Goal: Transaction & Acquisition: Purchase product/service

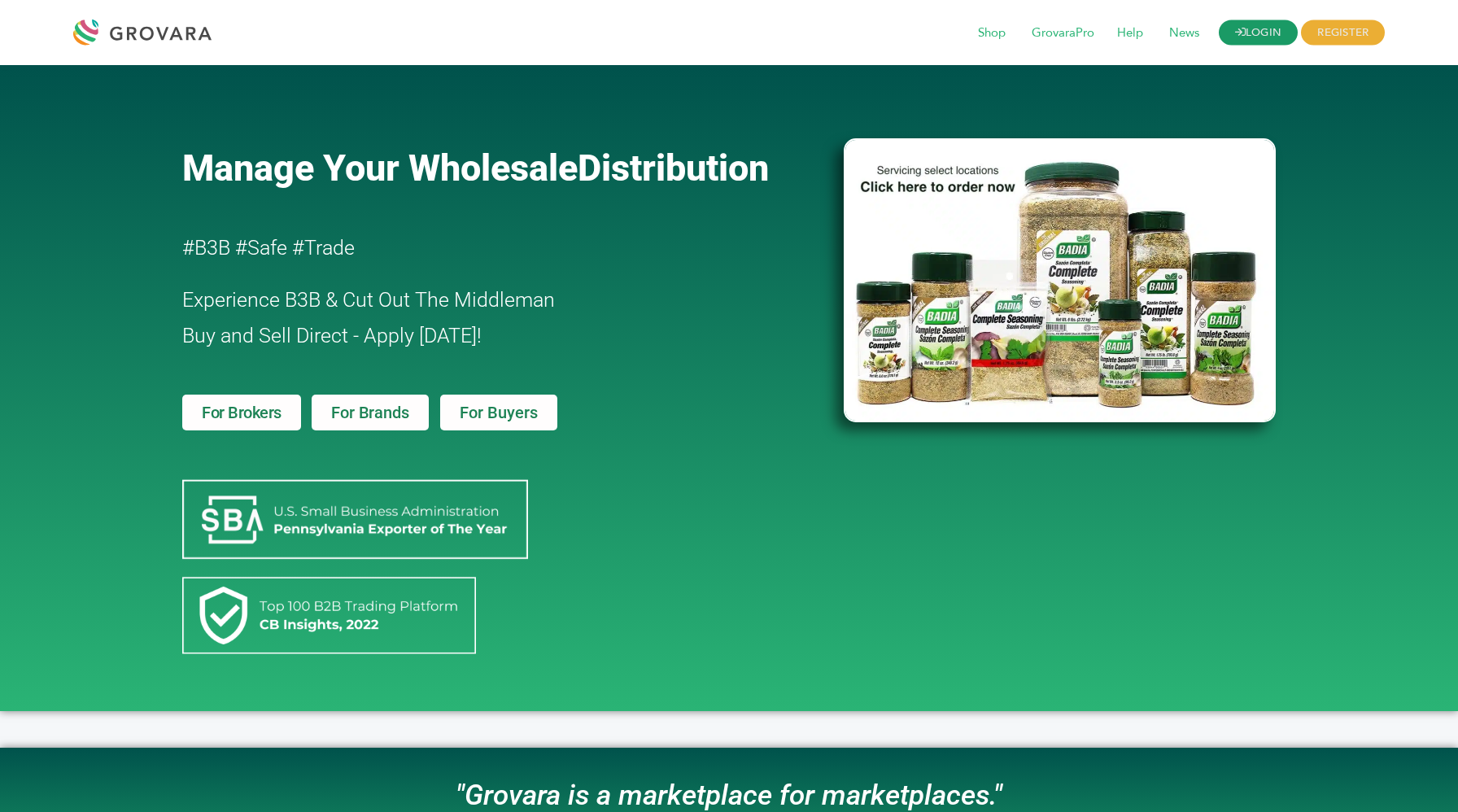
click at [1248, 38] on link "LOGIN" at bounding box center [1259, 33] width 80 height 25
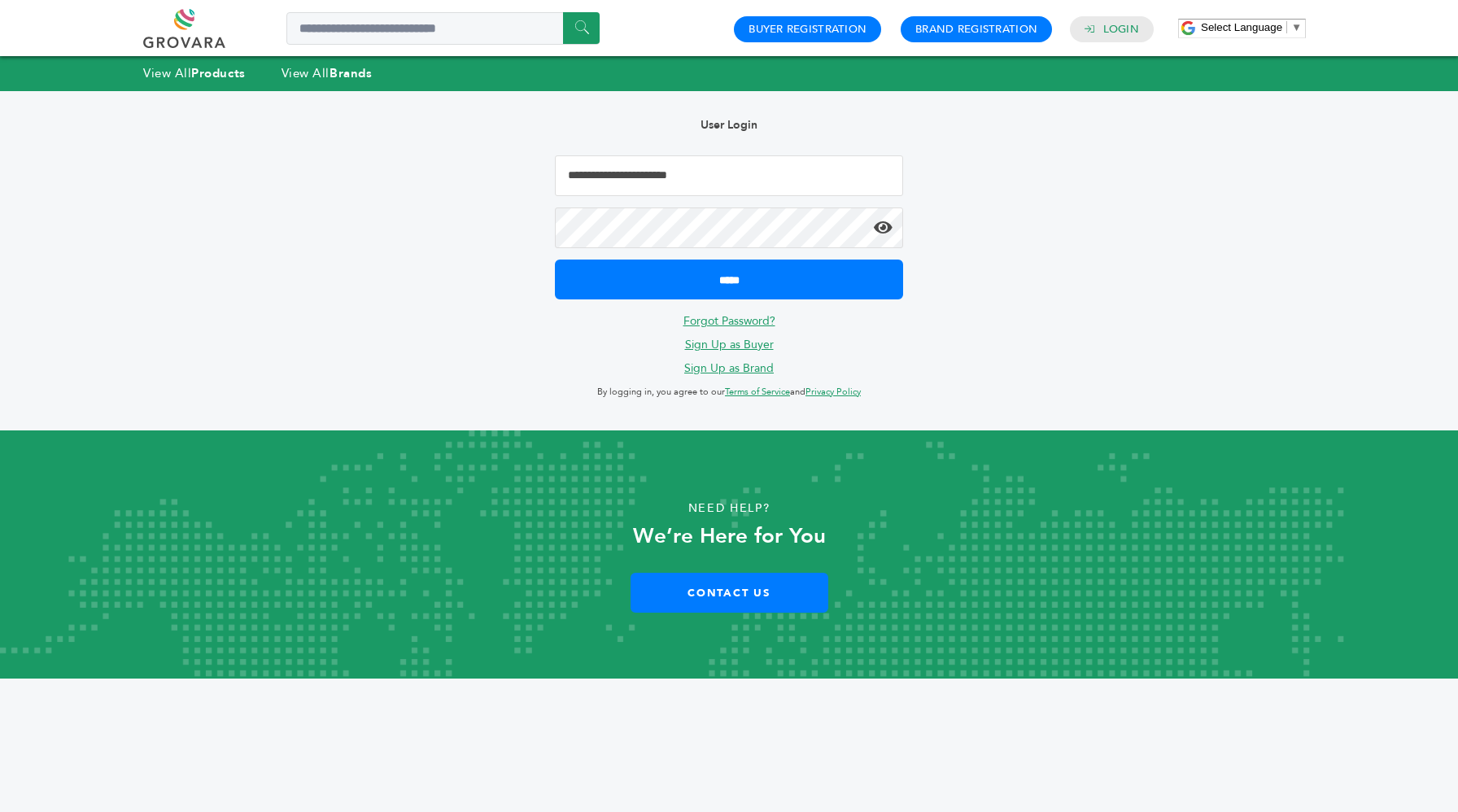
click at [627, 159] on input "**********" at bounding box center [729, 175] width 348 height 40
click at [614, 175] on input "**********" at bounding box center [729, 175] width 348 height 40
type input "**********"
click at [555, 259] on input "*****" at bounding box center [729, 279] width 348 height 39
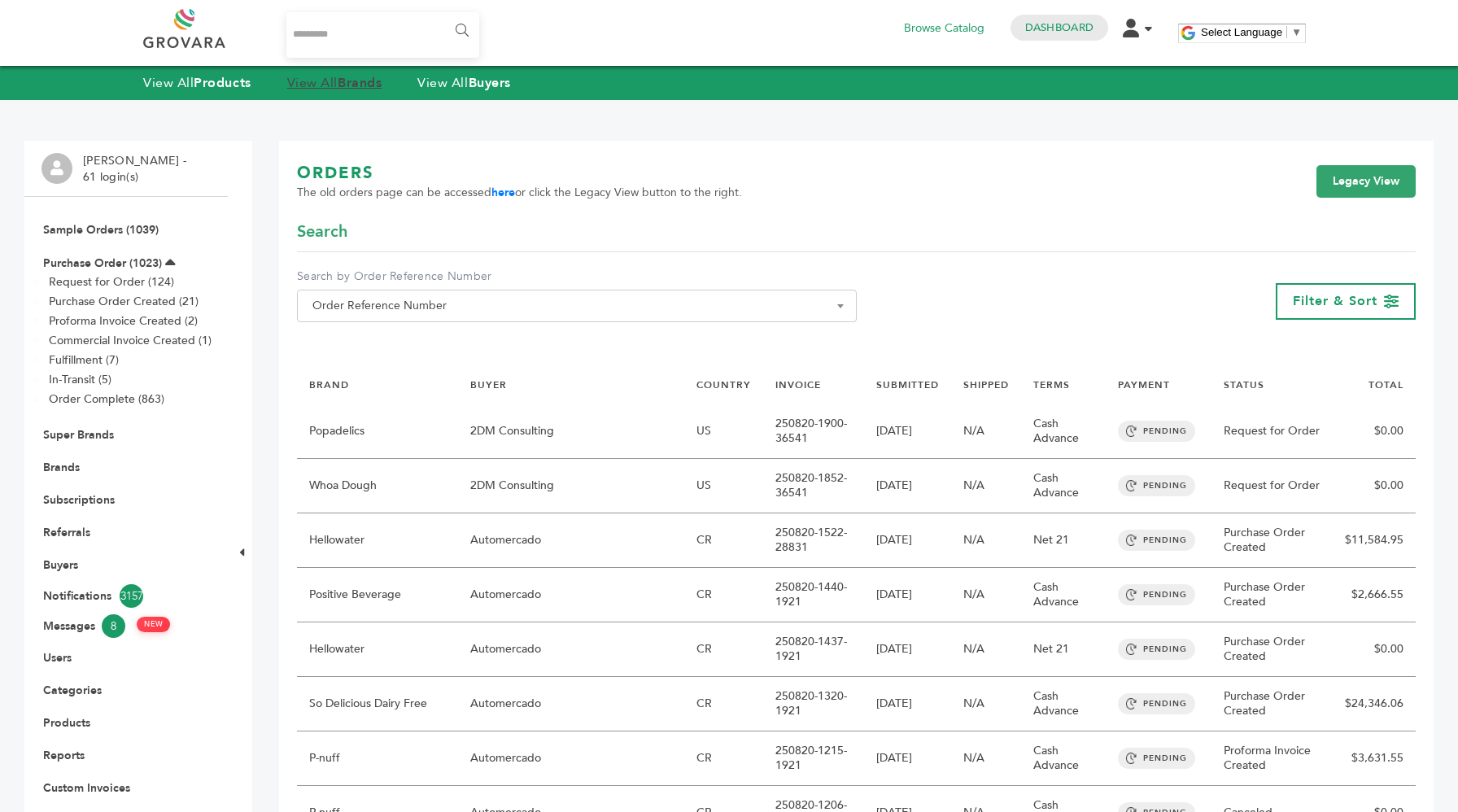
click at [373, 78] on strong "Brands" at bounding box center [359, 83] width 44 height 18
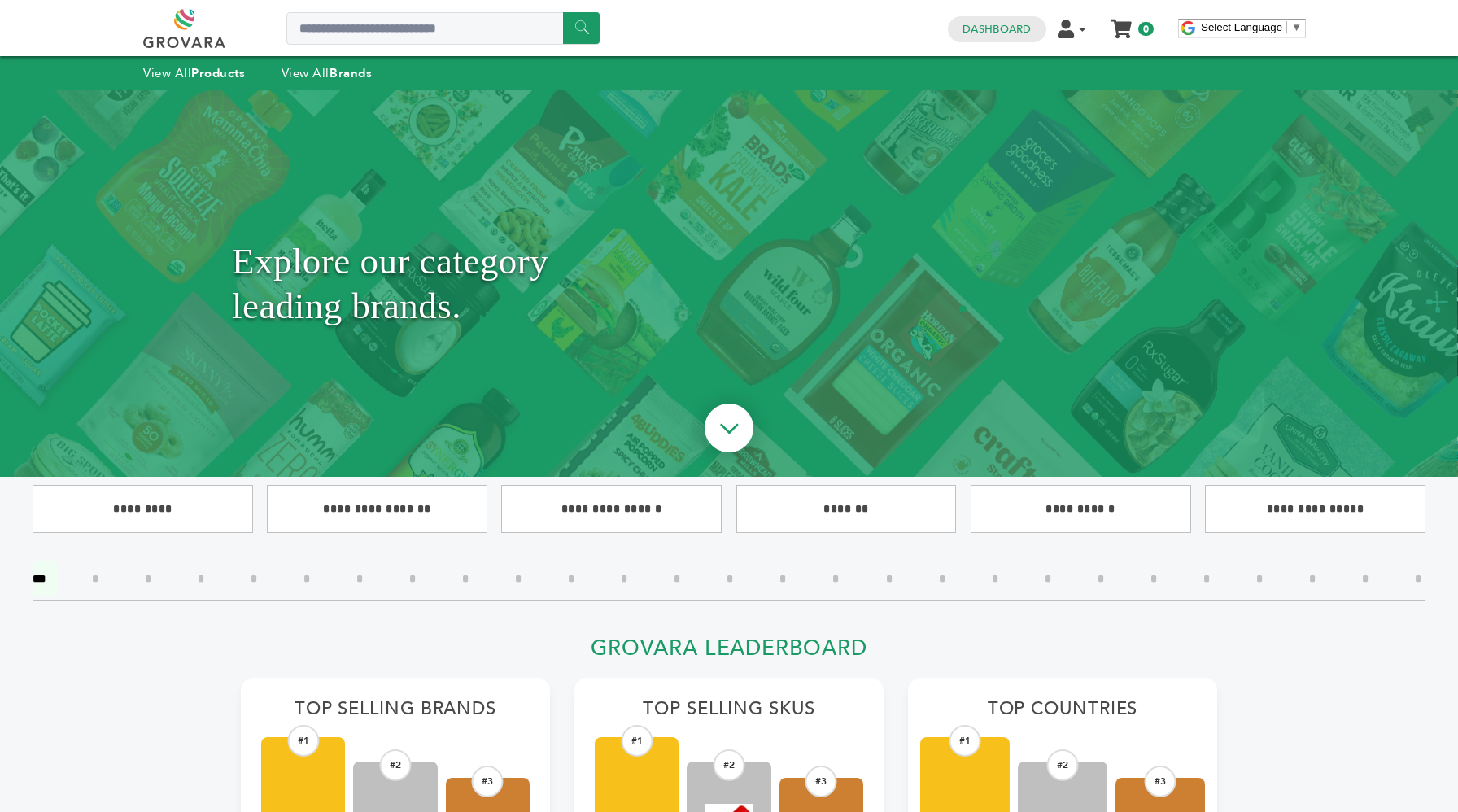
click at [290, 278] on h1 "Explore our category leading brands." at bounding box center [729, 284] width 995 height 305
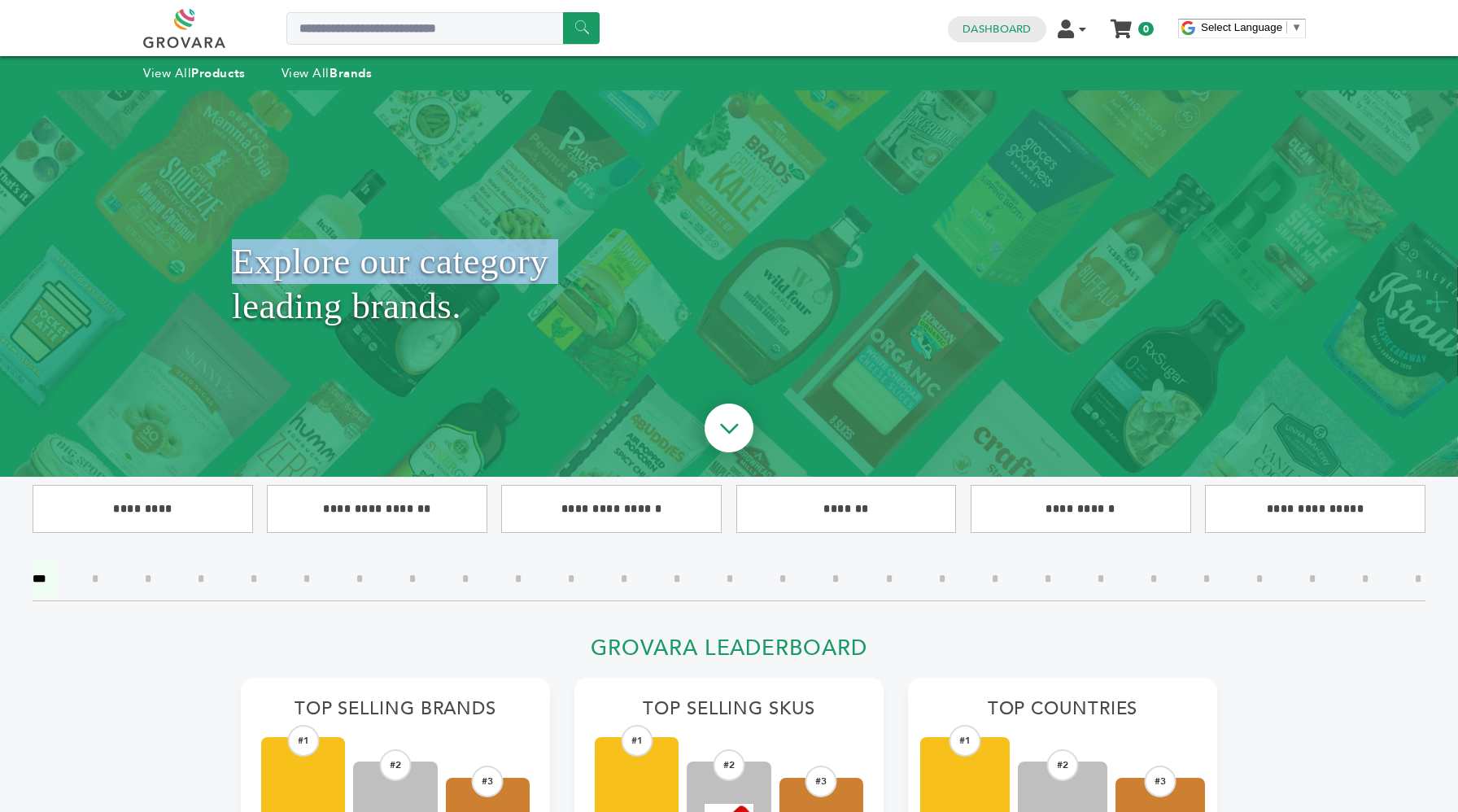
click at [290, 278] on h1 "Explore our category leading brands." at bounding box center [729, 284] width 995 height 305
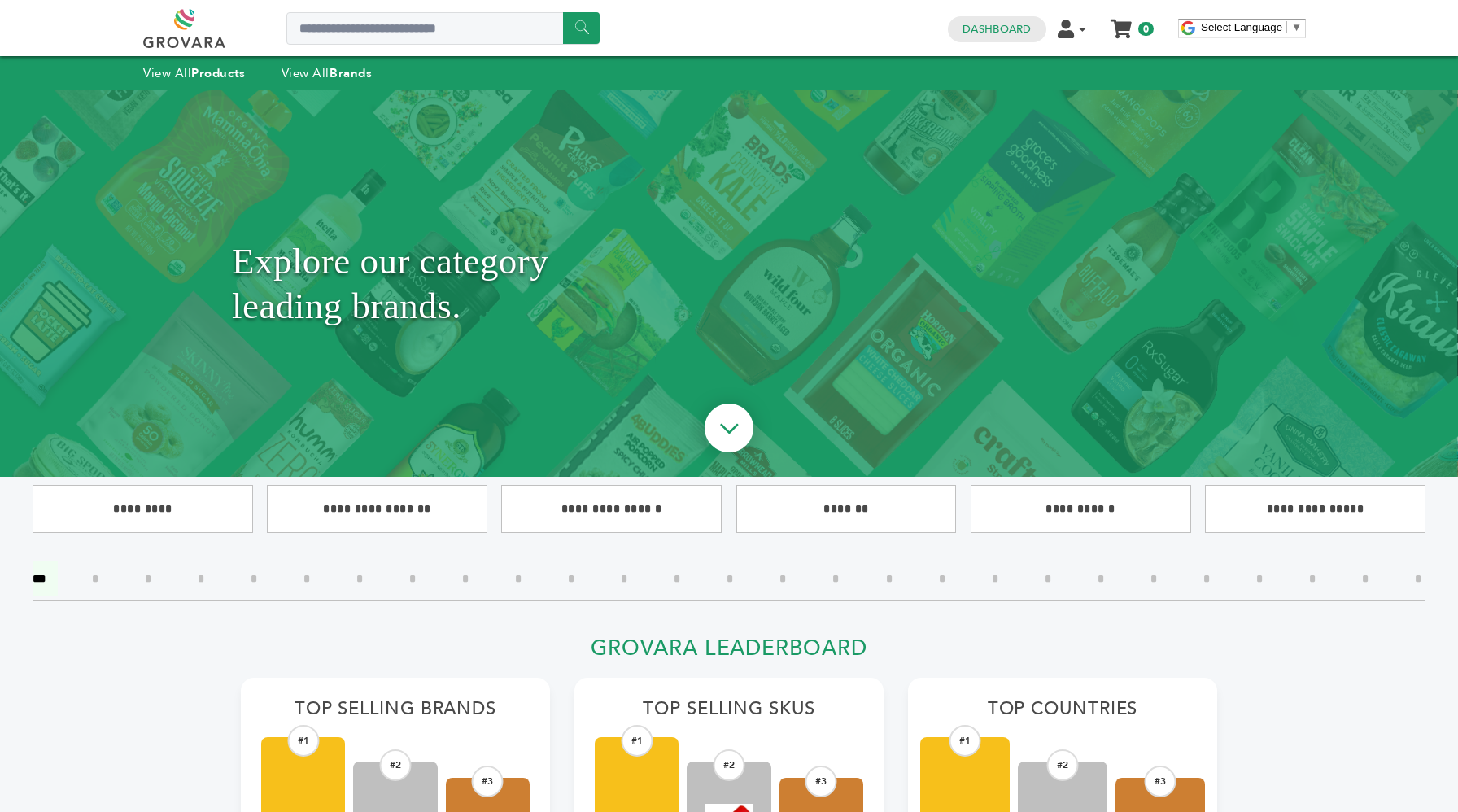
click at [248, 263] on h1 "Explore our category leading brands." at bounding box center [729, 284] width 995 height 305
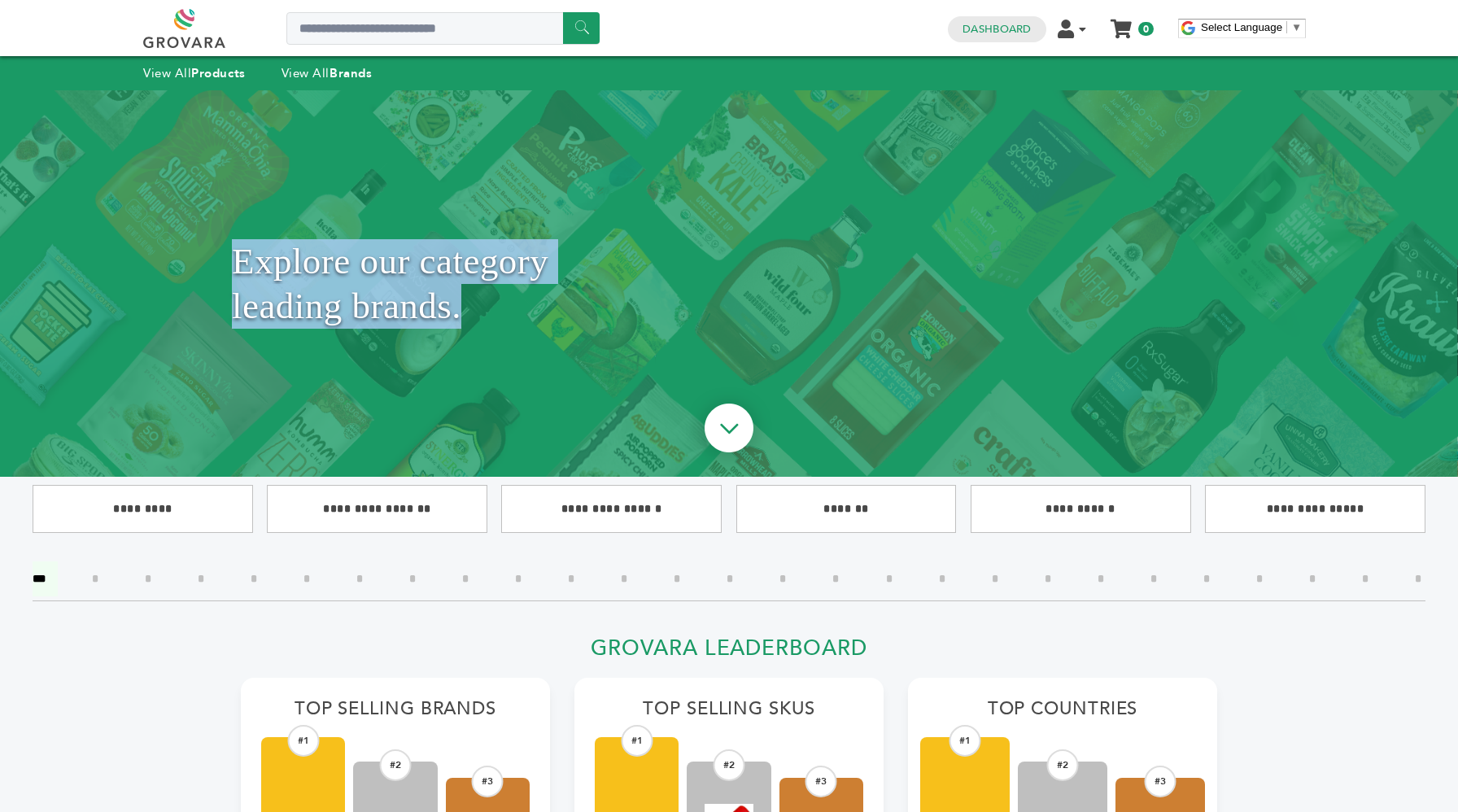
drag, startPoint x: 231, startPoint y: 263, endPoint x: 496, endPoint y: 341, distance: 276.2
click at [496, 341] on div "Explore our category leading brands." at bounding box center [729, 284] width 1458 height 387
click at [496, 341] on h1 "Explore our category leading brands." at bounding box center [729, 284] width 995 height 305
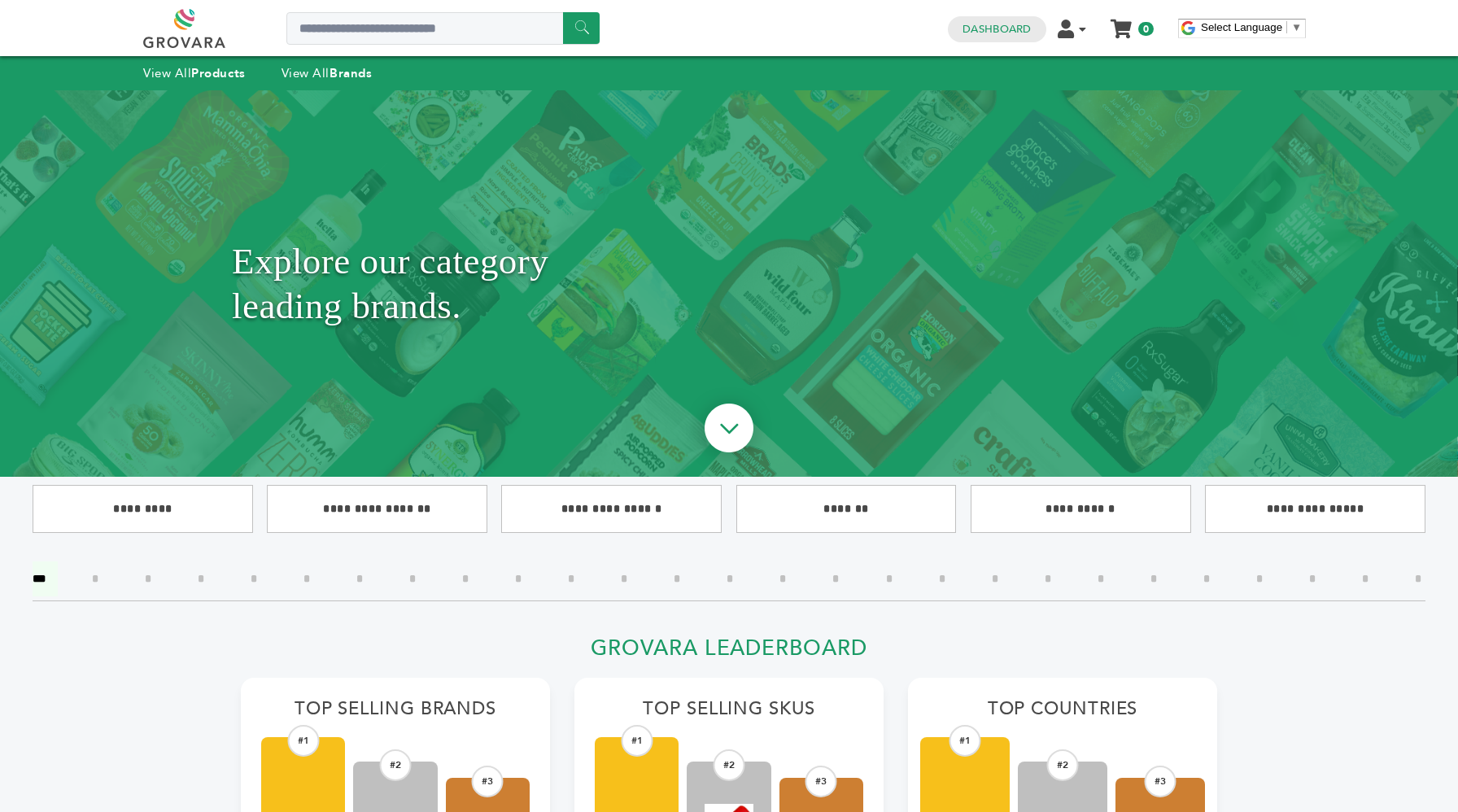
click at [737, 435] on img at bounding box center [729, 431] width 86 height 86
click at [399, 244] on h1 "Explore our category leading brands." at bounding box center [729, 284] width 995 height 305
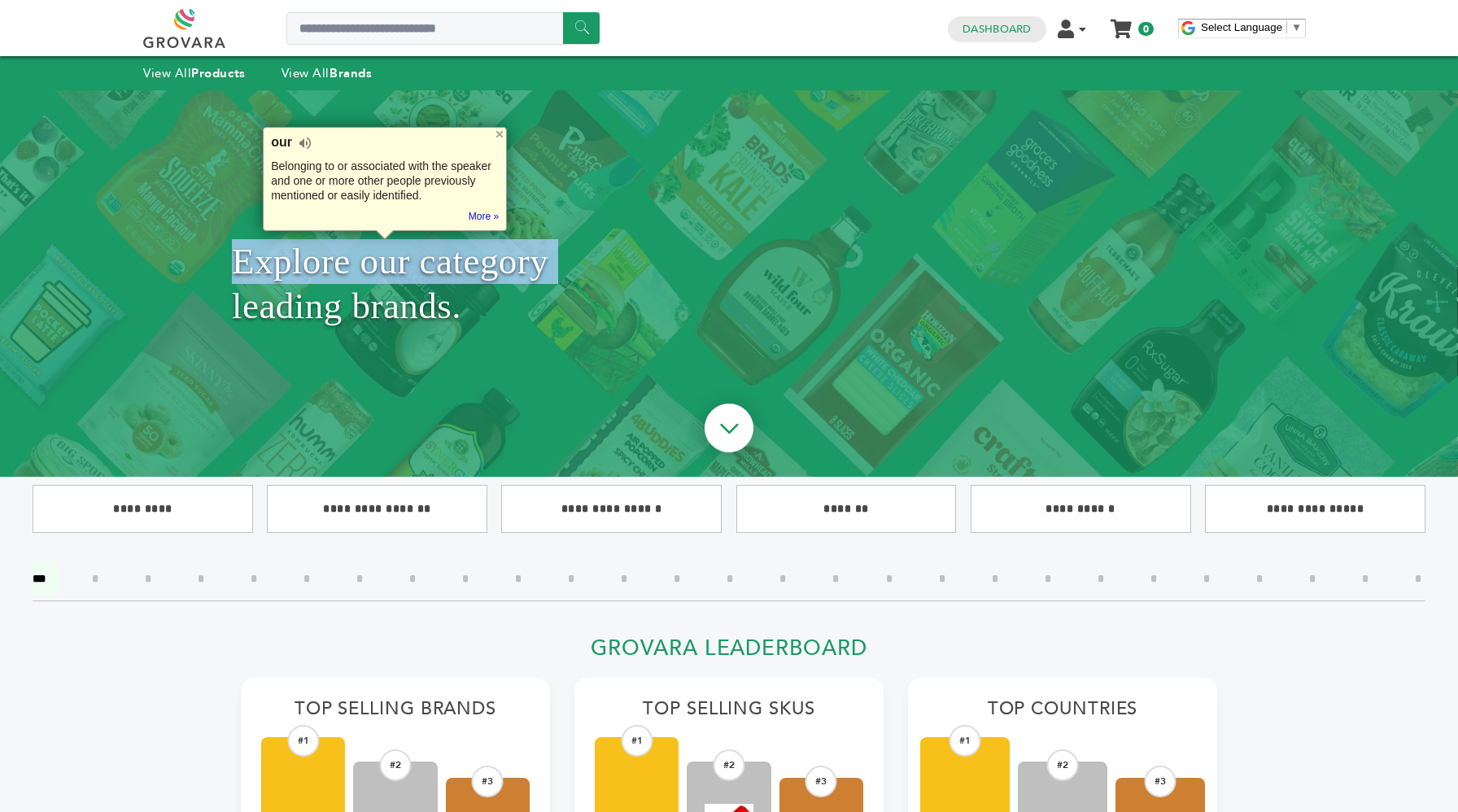
click at [399, 244] on h1 "Explore our category leading brands." at bounding box center [729, 284] width 995 height 305
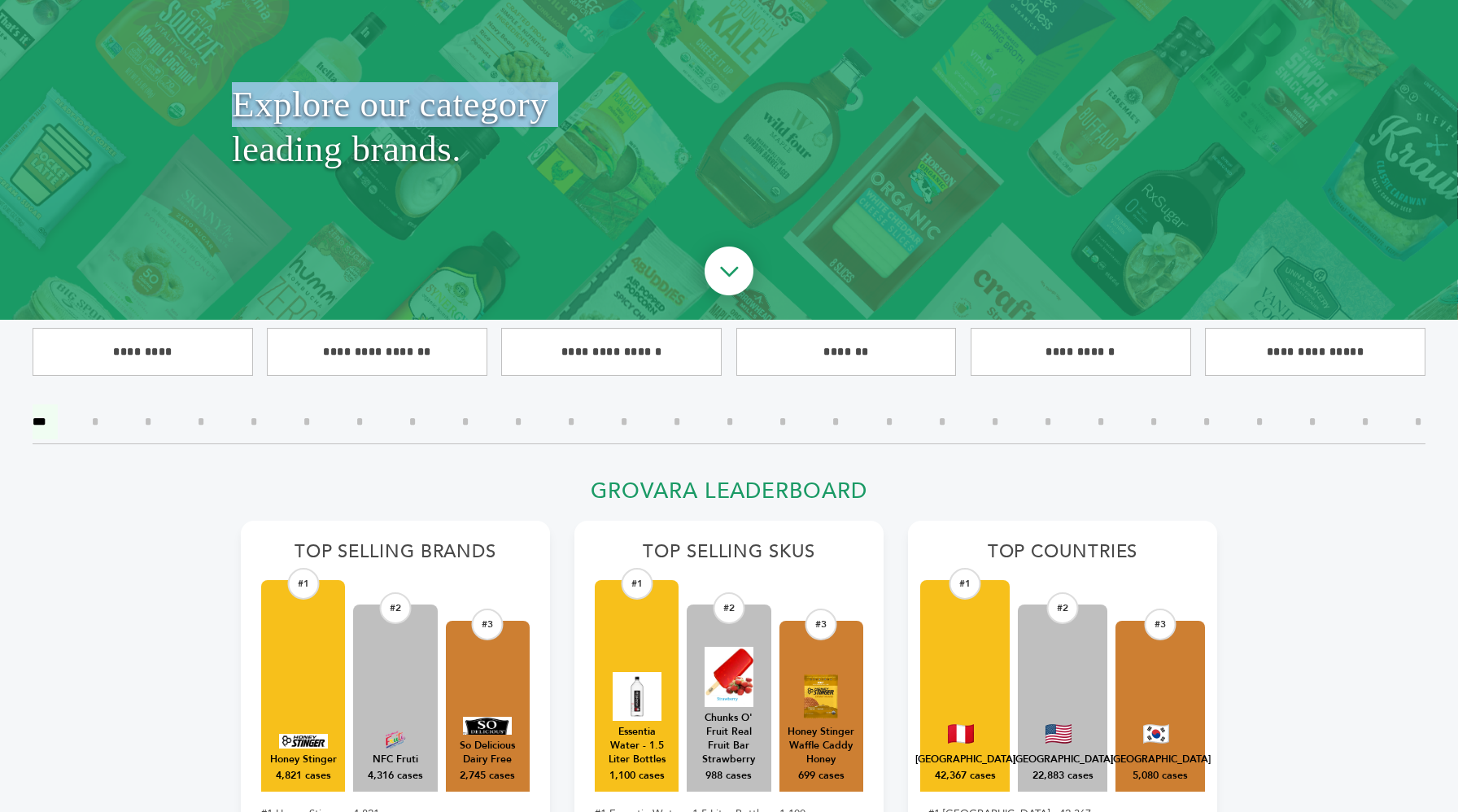
scroll to position [235, 0]
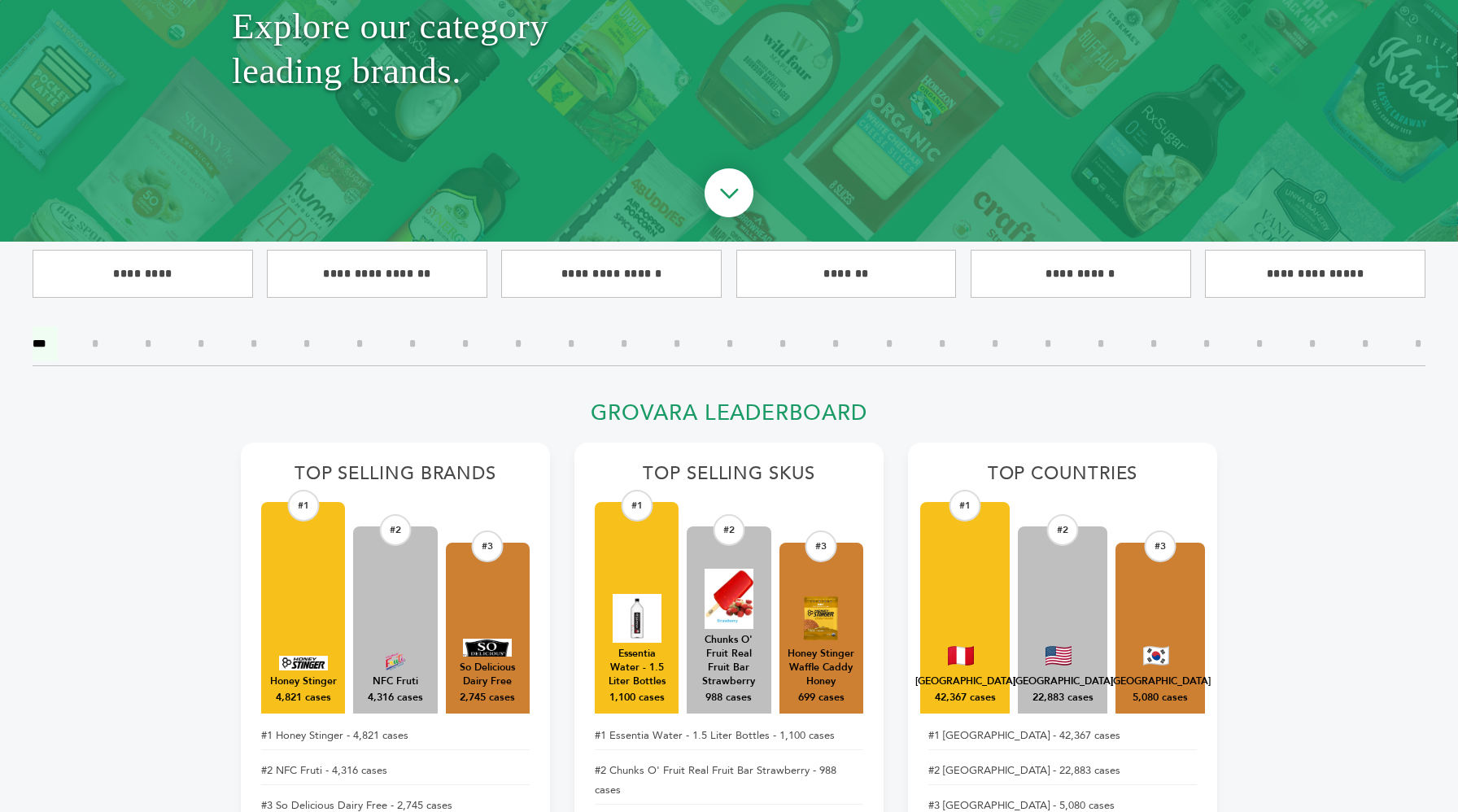
click at [631, 409] on h2 "Grovara Leaderboard" at bounding box center [729, 417] width 977 height 35
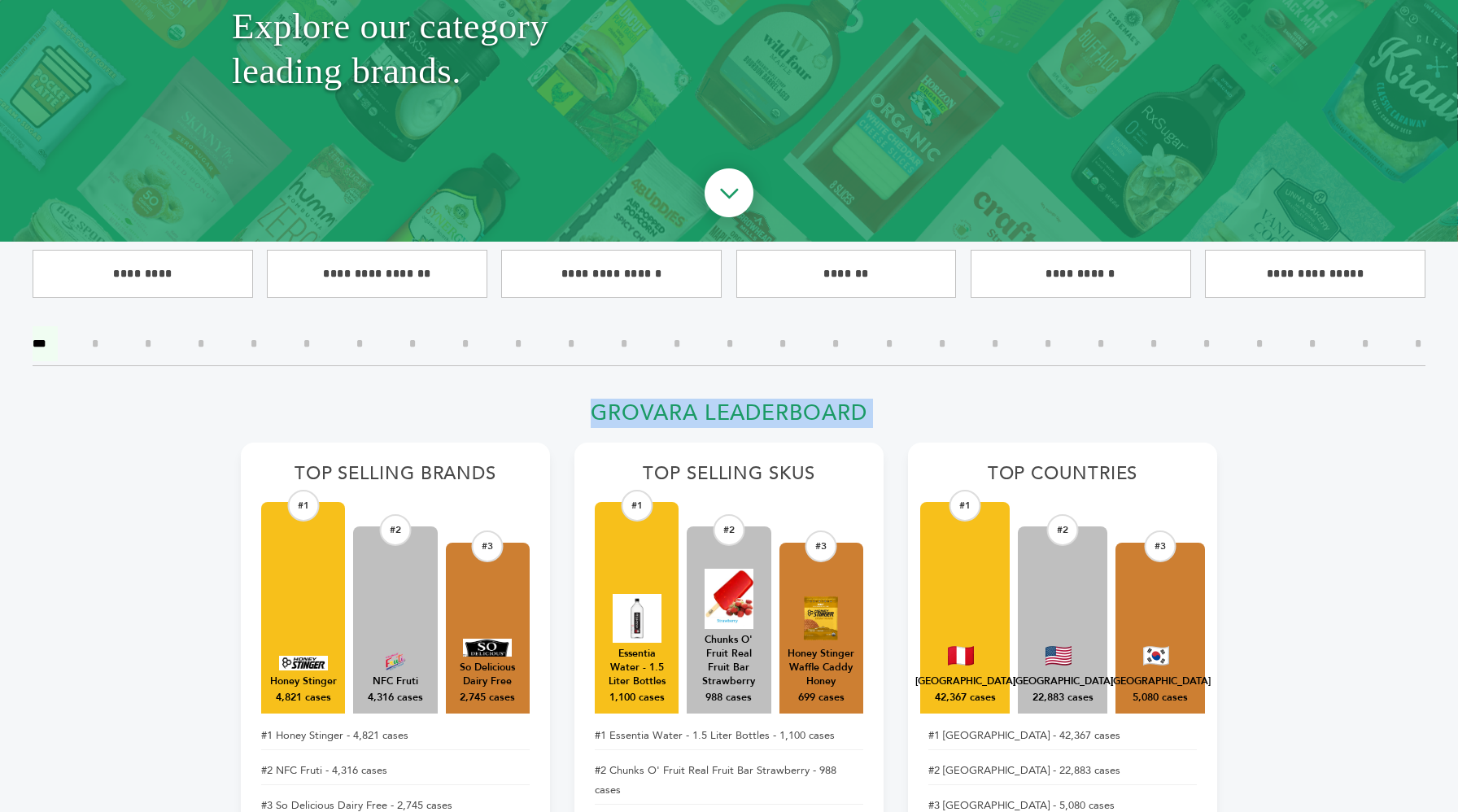
click at [631, 409] on h2 "Grovara Leaderboard" at bounding box center [729, 417] width 977 height 35
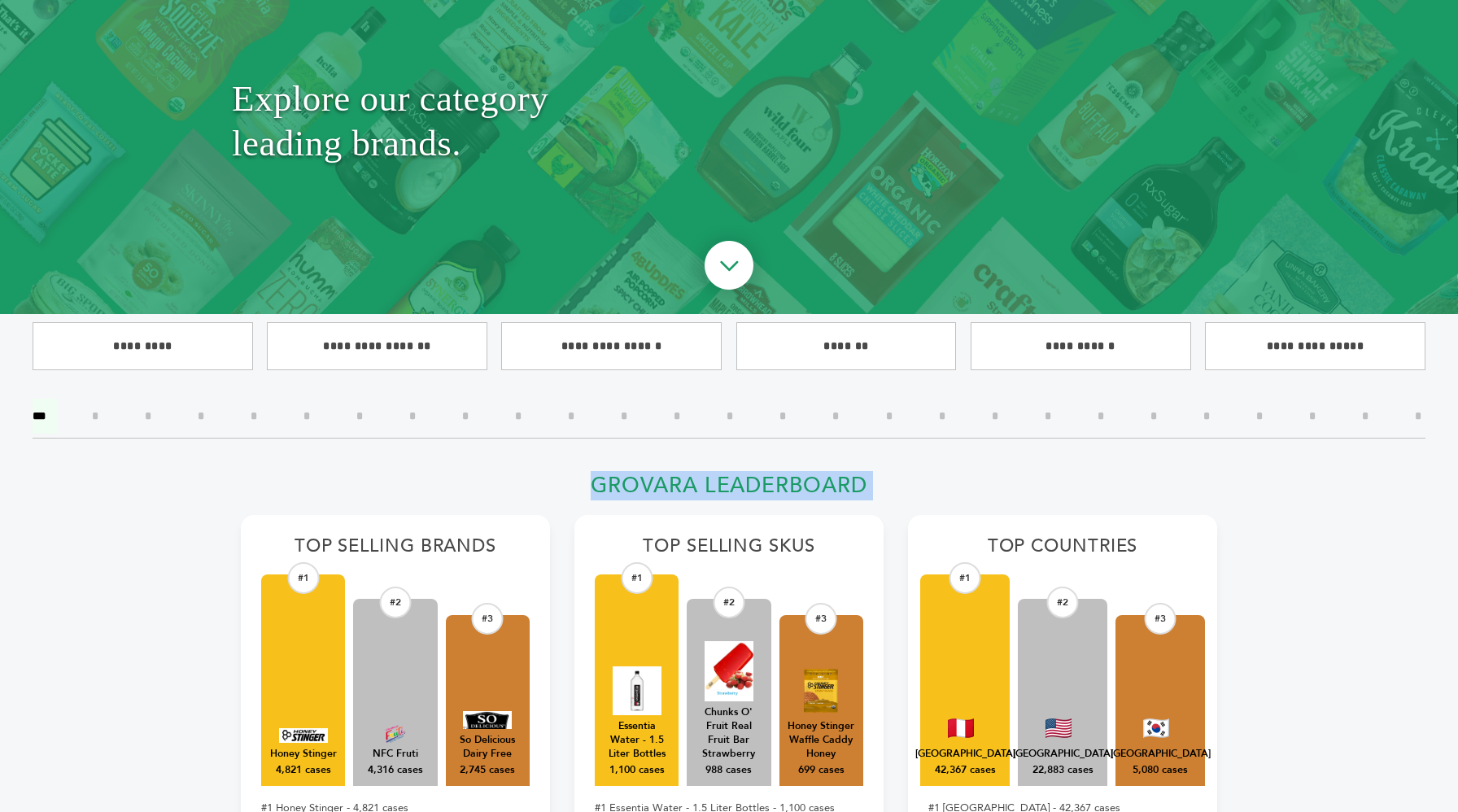
scroll to position [275, 0]
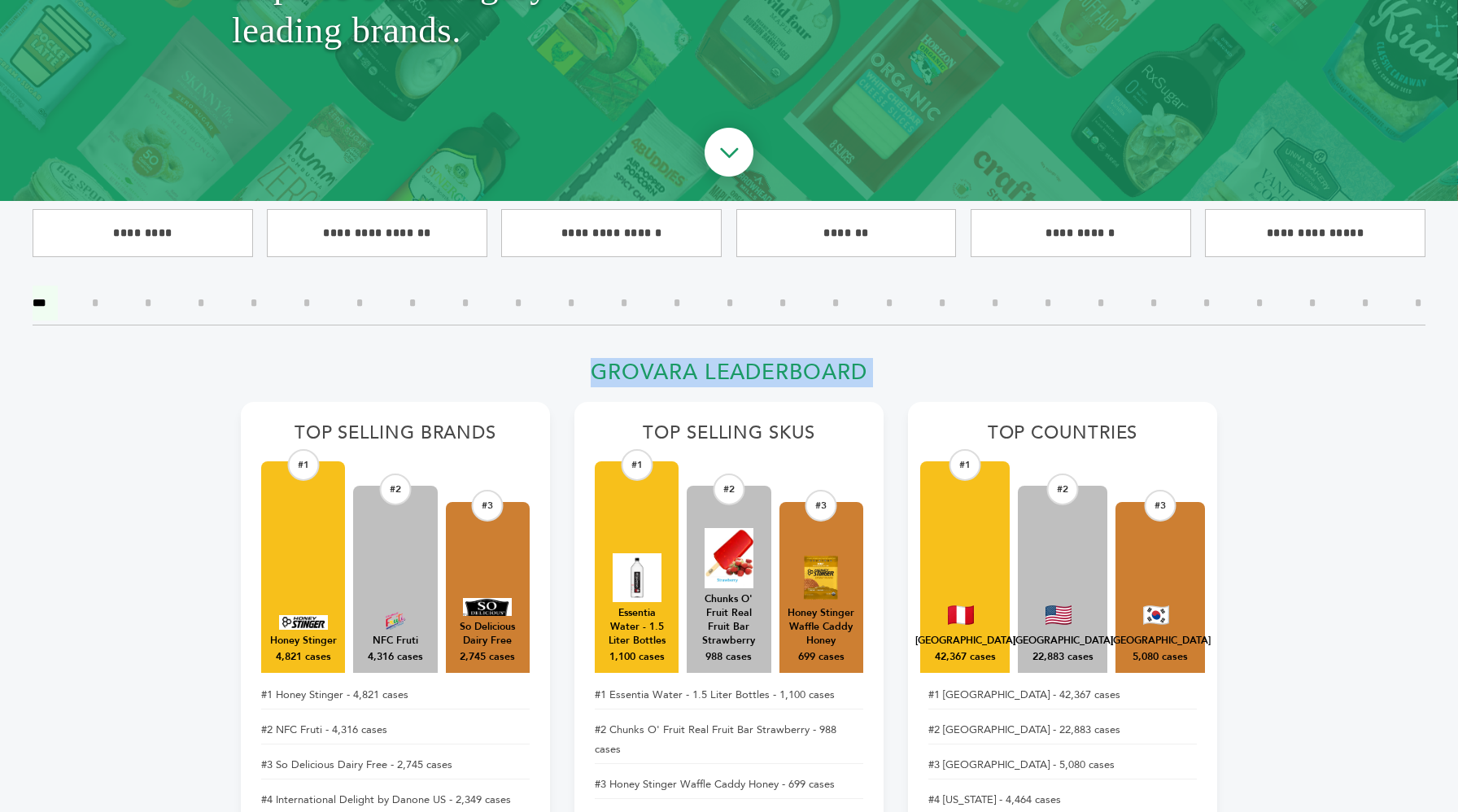
click at [622, 368] on h2 "Grovara Leaderboard" at bounding box center [729, 377] width 977 height 35
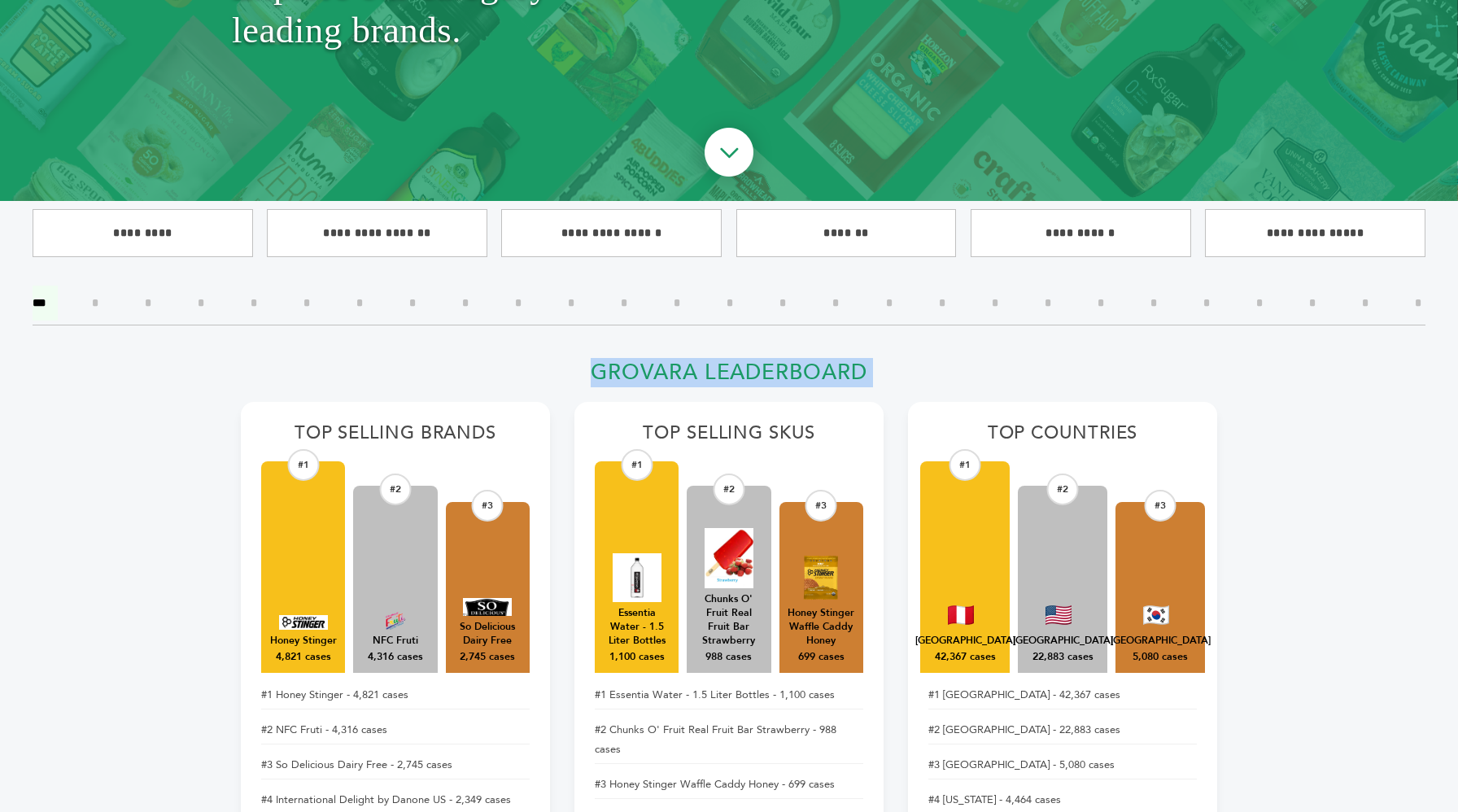
click at [622, 368] on h2 "Grovara Leaderboard" at bounding box center [729, 377] width 977 height 35
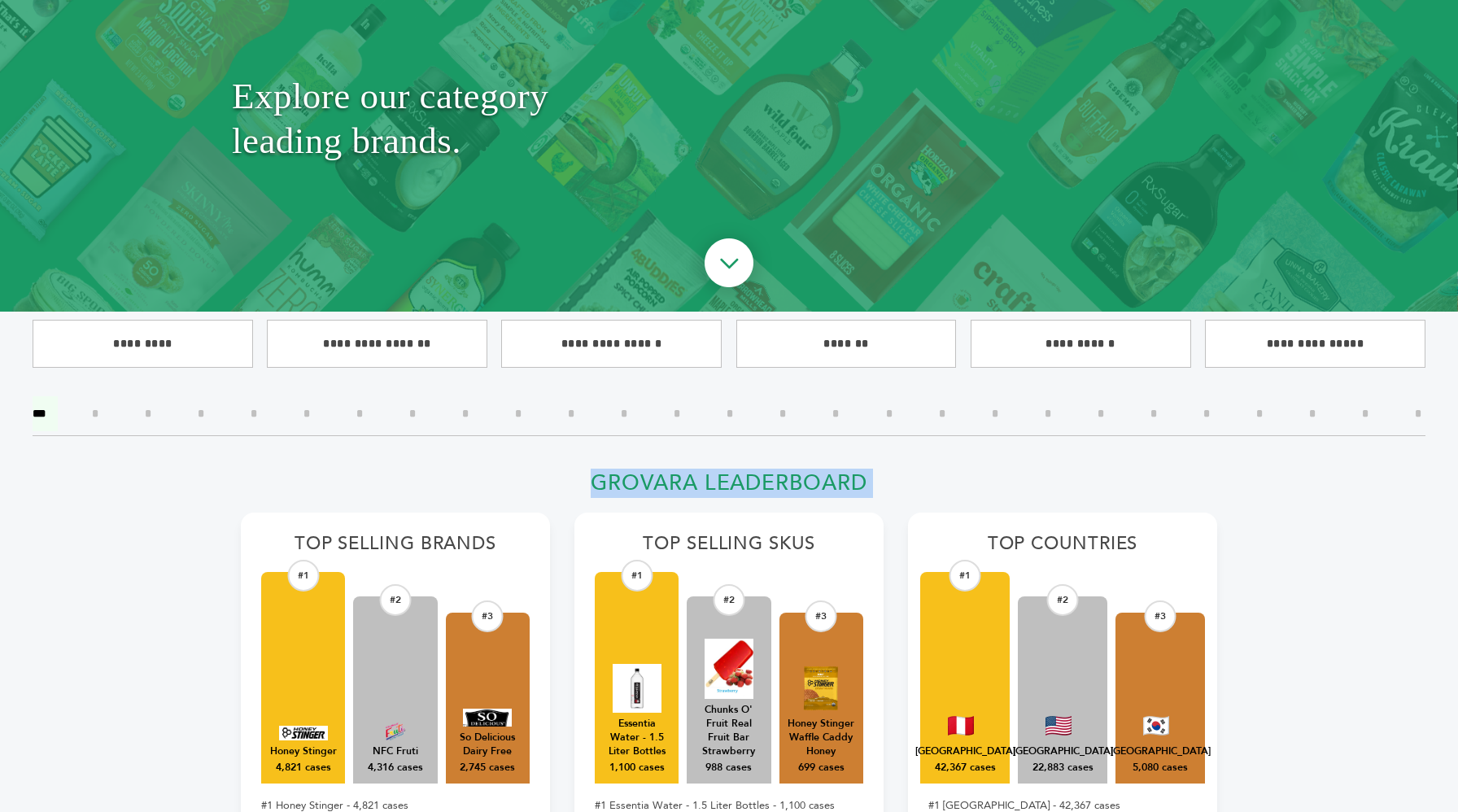
scroll to position [0, 0]
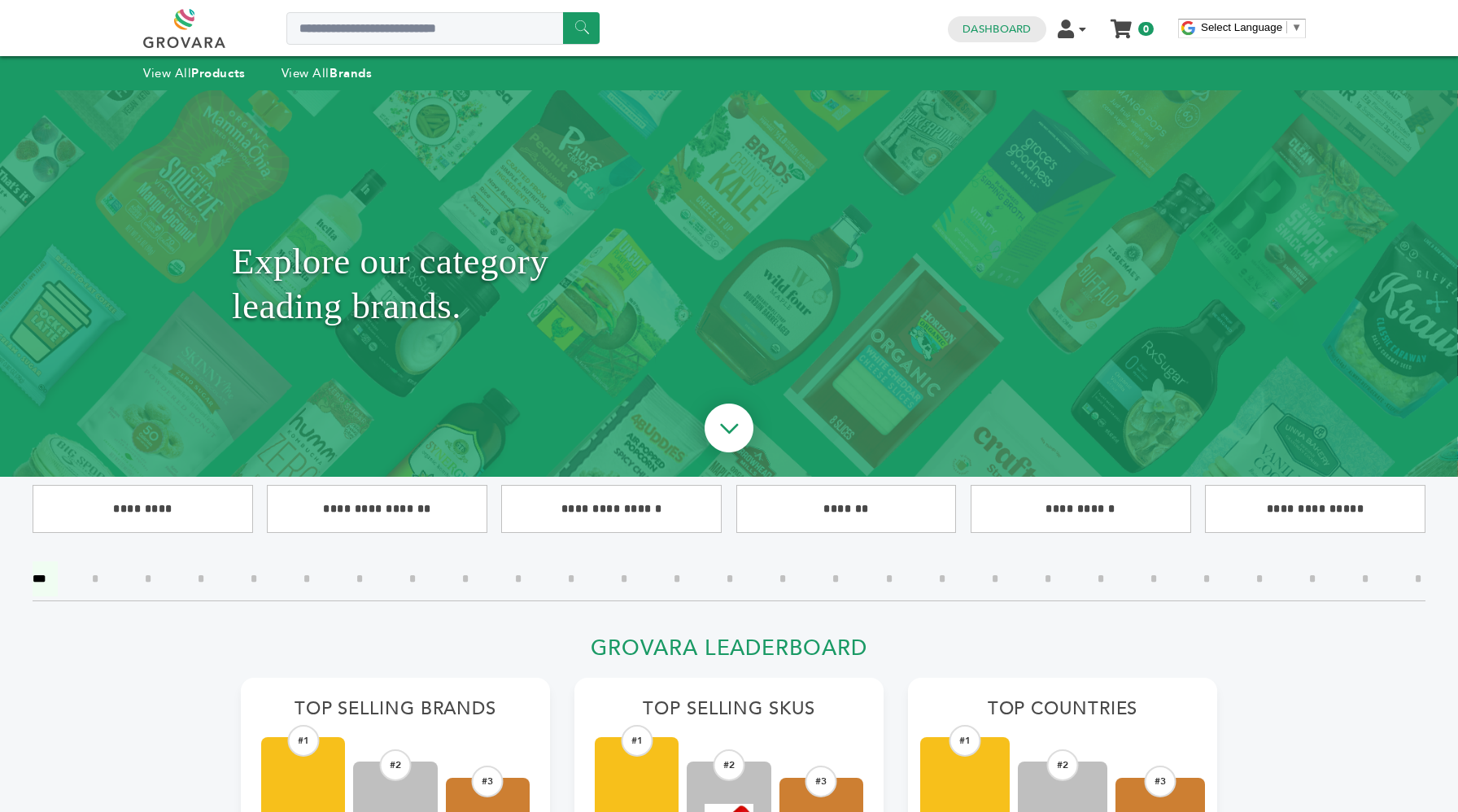
click at [834, 642] on h2 "Grovara Leaderboard" at bounding box center [729, 652] width 977 height 35
click at [887, 641] on h2 "Grovara Leaderboard" at bounding box center [729, 652] width 977 height 35
click at [219, 73] on strong "Products" at bounding box center [218, 74] width 54 height 16
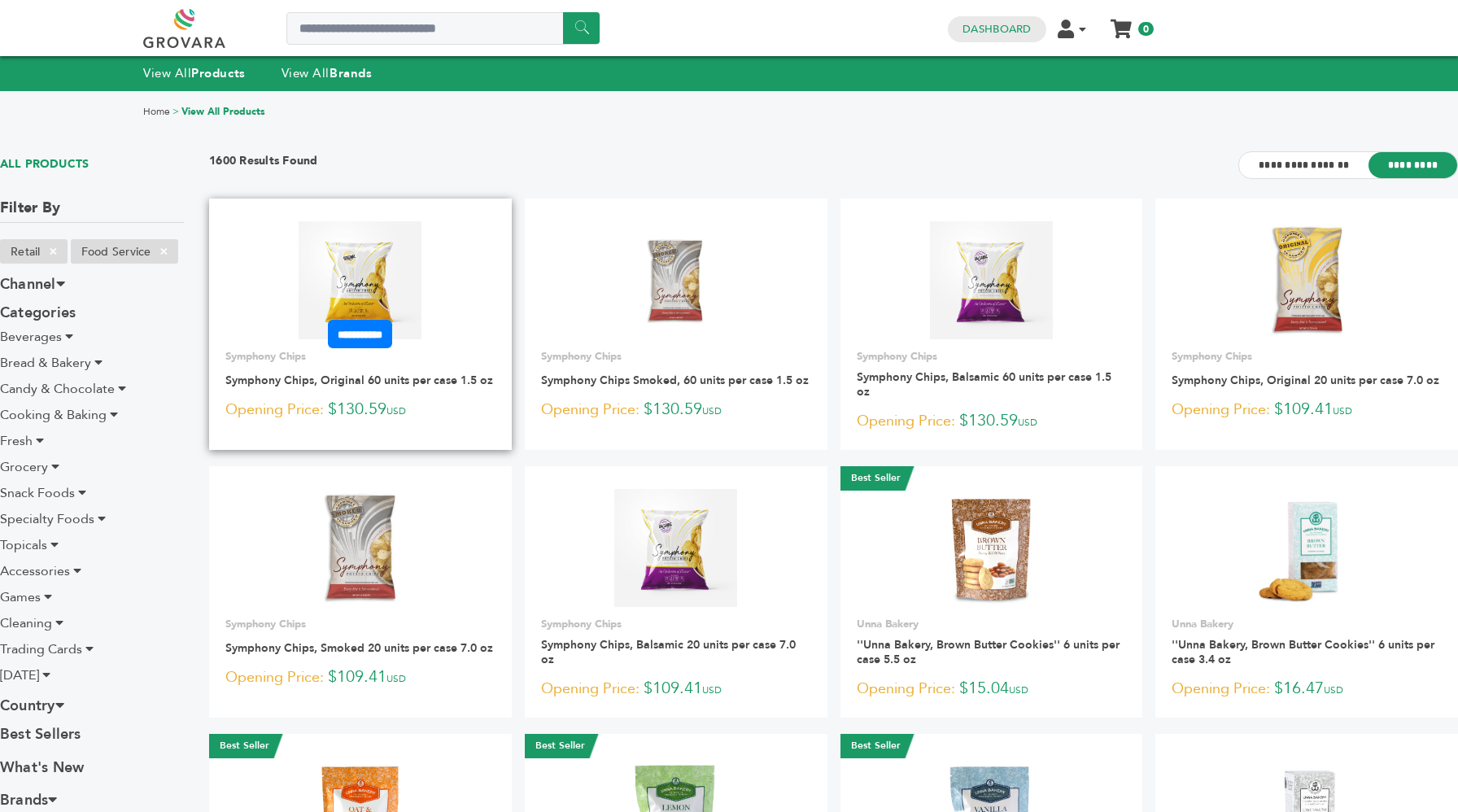
click at [404, 405] on span "USD" at bounding box center [397, 411] width 20 height 13
click at [377, 297] on img at bounding box center [360, 280] width 123 height 118
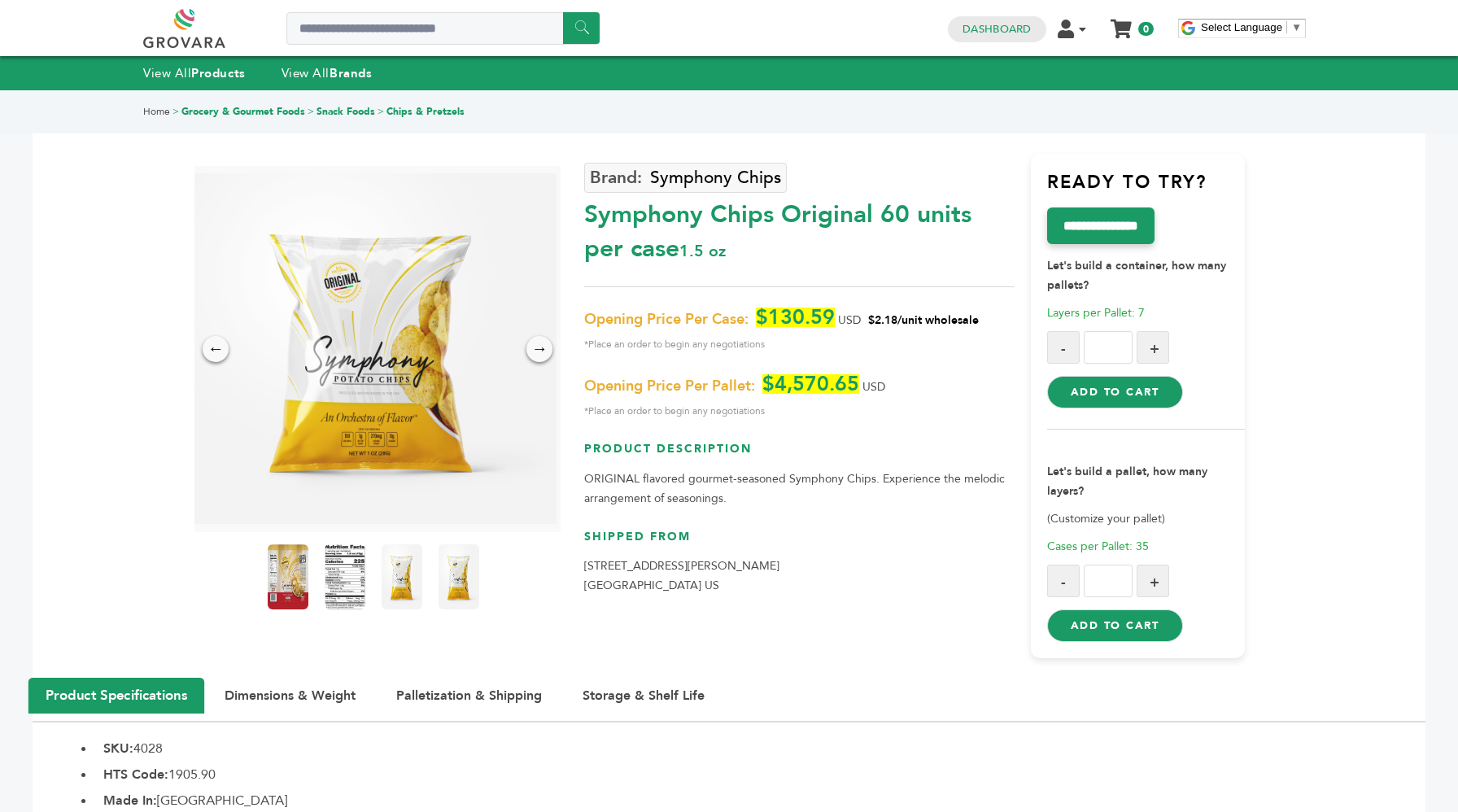
click at [1122, 184] on h3 "Ready to try?" at bounding box center [1146, 188] width 198 height 38
click at [1127, 188] on h3 "Ready to try?" at bounding box center [1146, 188] width 198 height 38
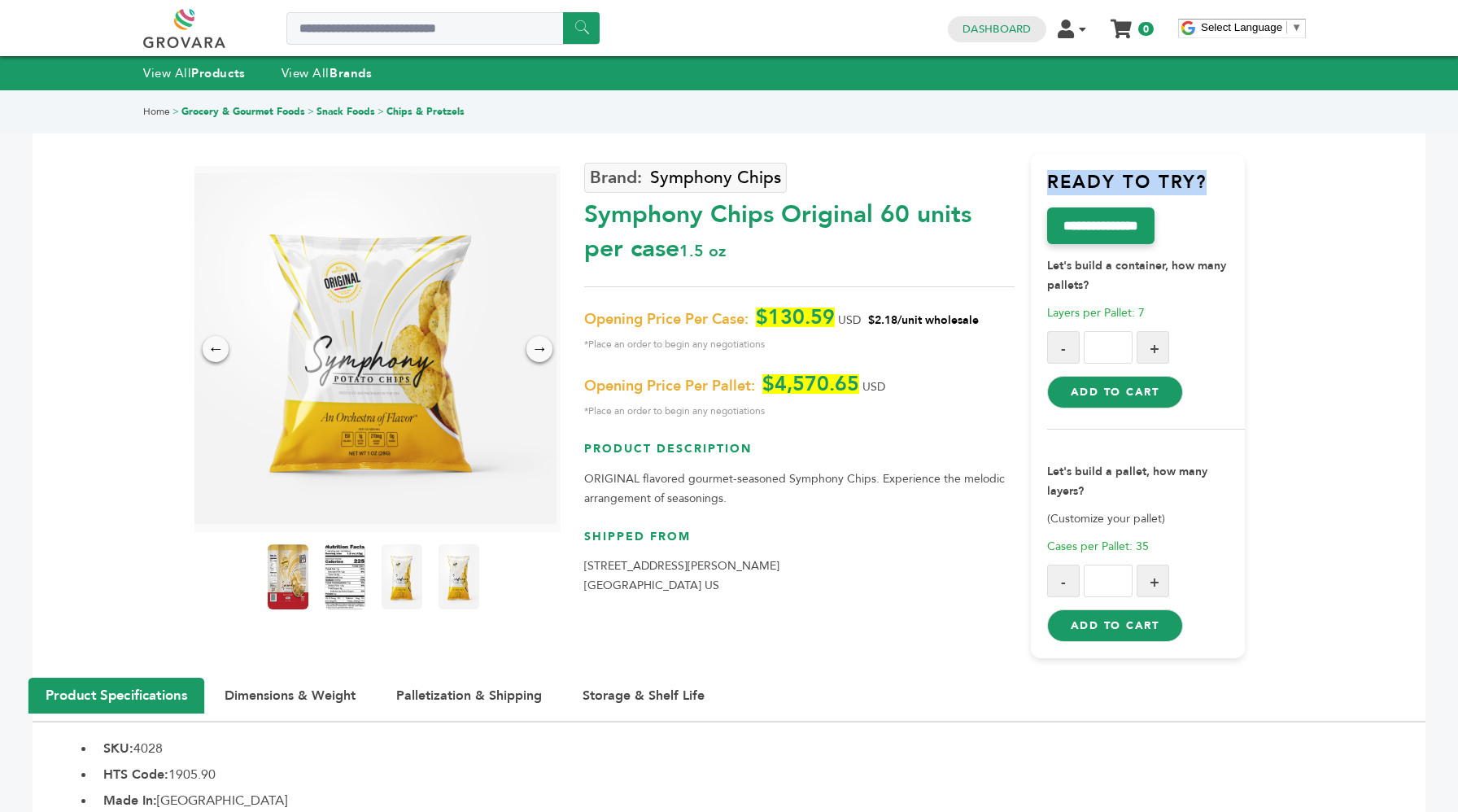
click at [1127, 188] on h3 "Ready to try?" at bounding box center [1146, 188] width 198 height 38
click at [1062, 184] on h3 "Ready to try?" at bounding box center [1146, 188] width 198 height 38
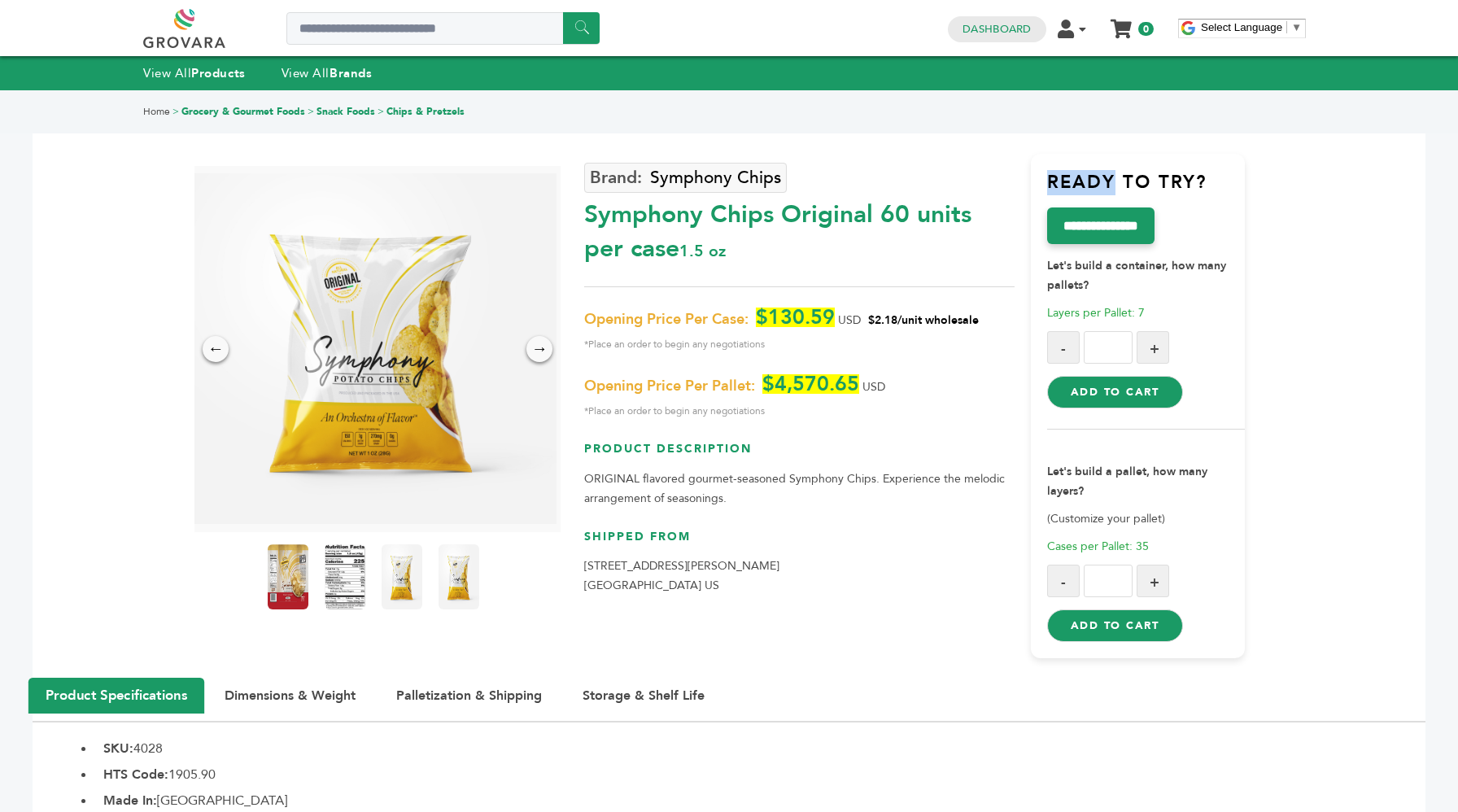
click at [1062, 184] on h3 "Ready to try?" at bounding box center [1146, 188] width 198 height 38
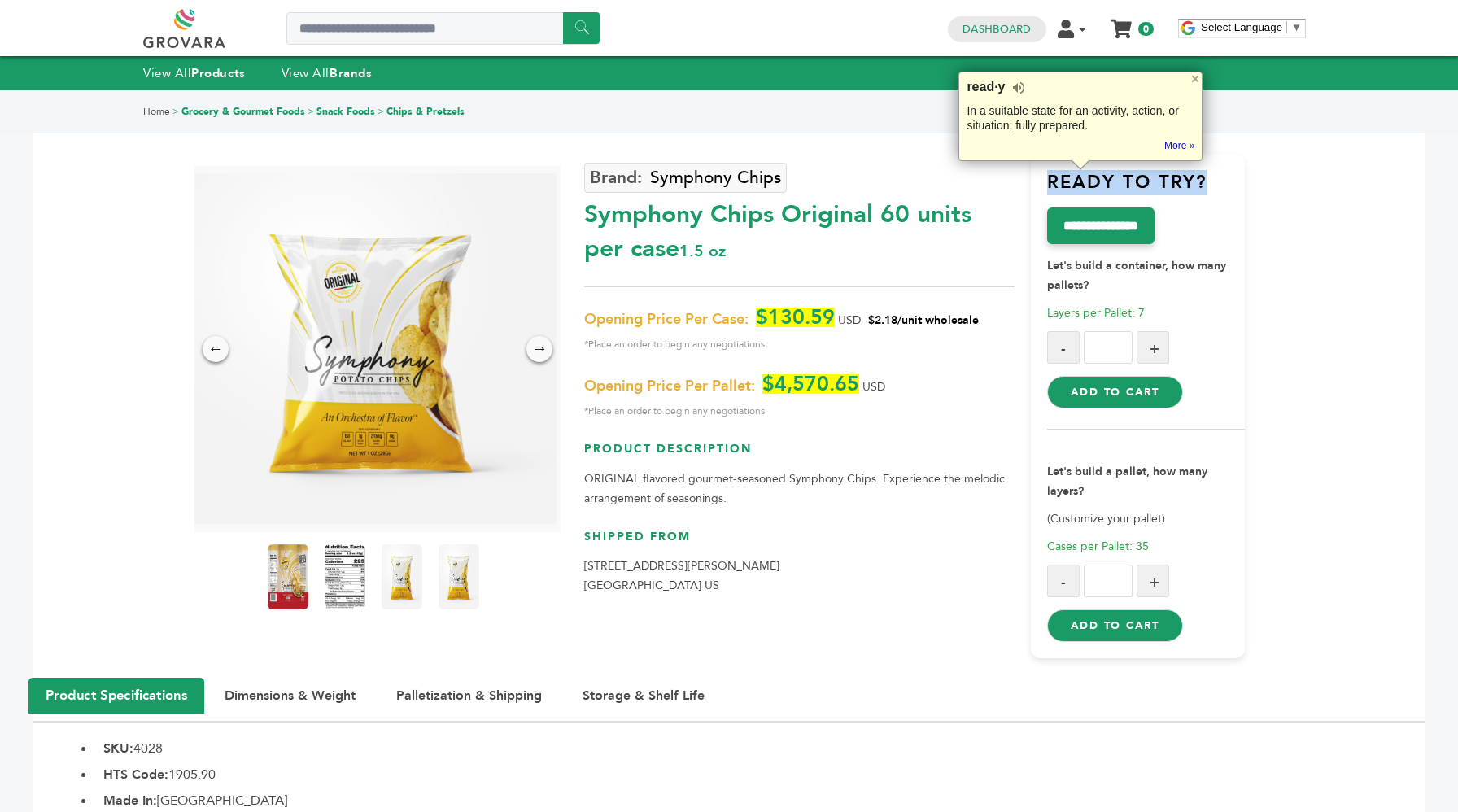
click at [1062, 184] on h3 "Ready to try?" at bounding box center [1146, 188] width 198 height 38
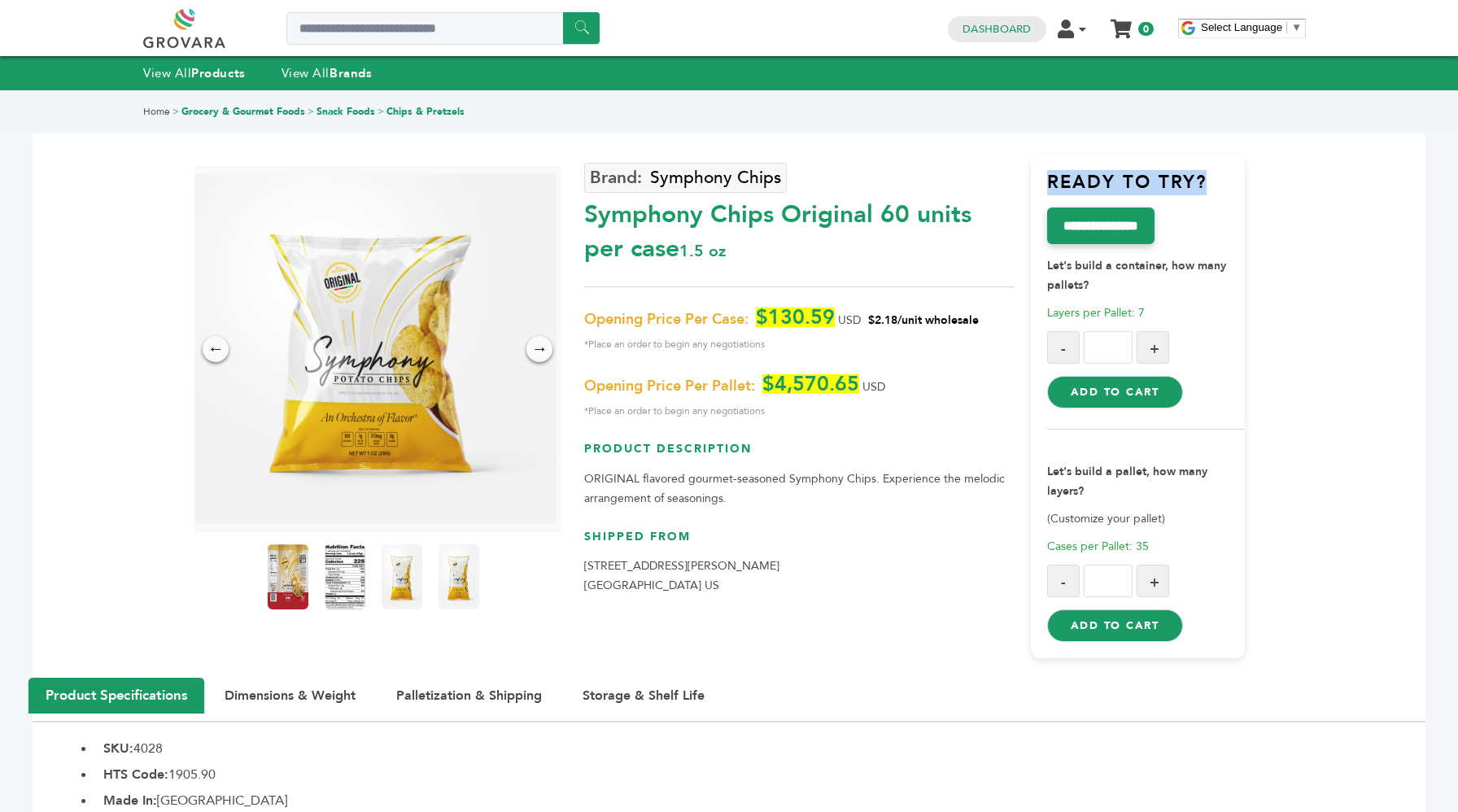
click at [1098, 397] on button "Add to Cart" at bounding box center [1115, 392] width 136 height 32
click at [1122, 397] on button "Add to Cart" at bounding box center [1115, 392] width 136 height 32
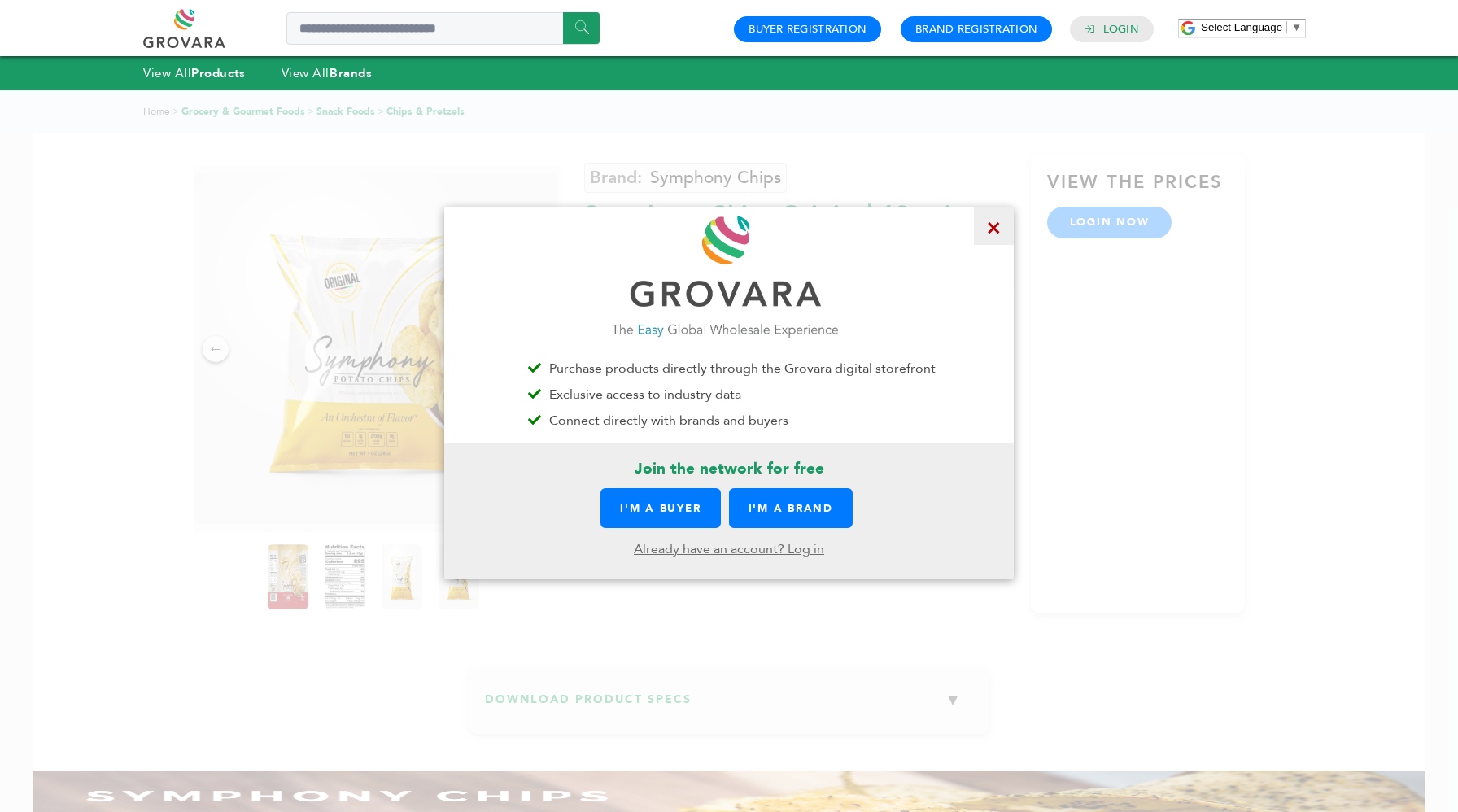
click at [999, 231] on span "×" at bounding box center [994, 226] width 40 height 38
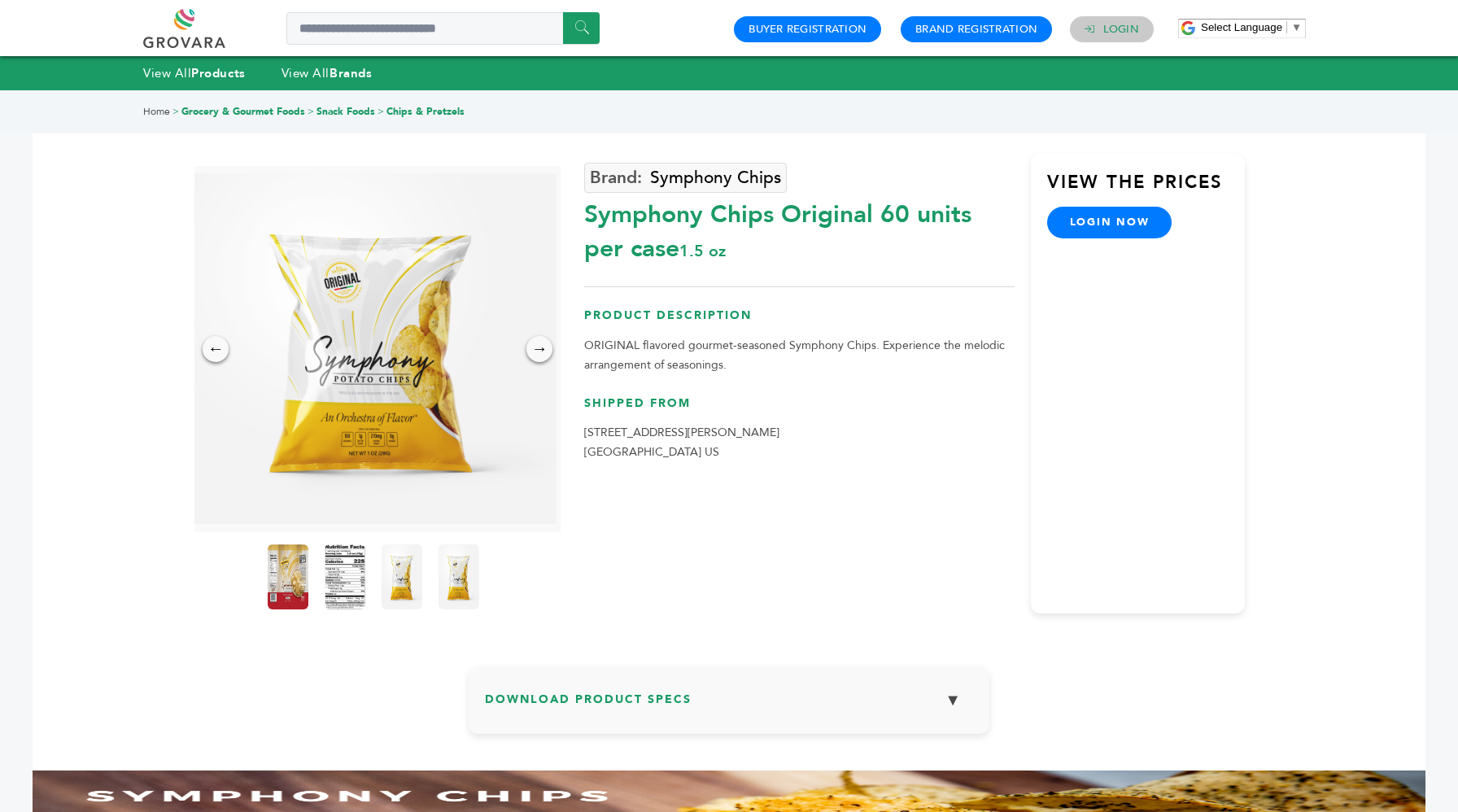
click at [1109, 31] on link "Login" at bounding box center [1121, 29] width 36 height 14
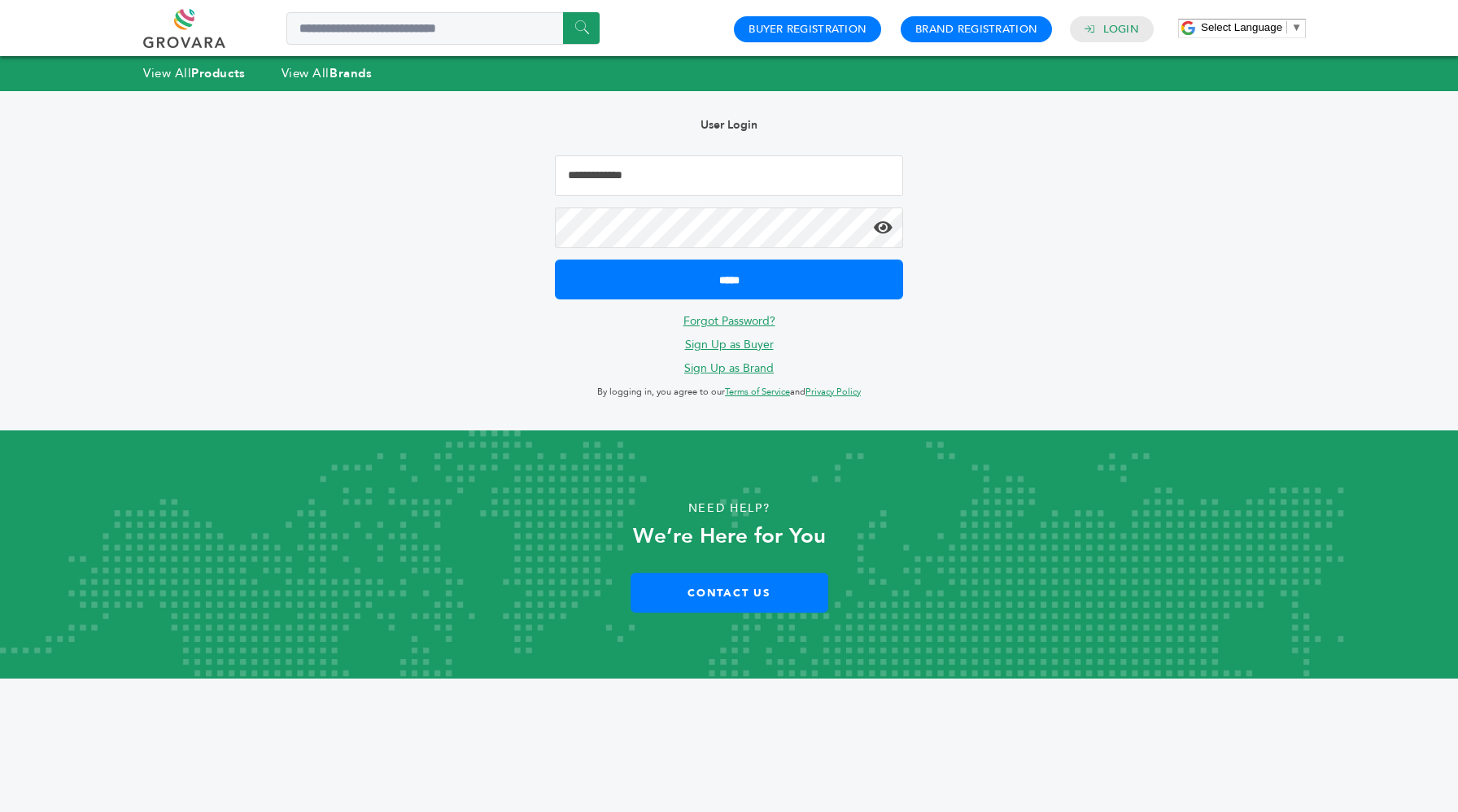
click at [777, 179] on input "Email Address" at bounding box center [729, 175] width 348 height 40
click at [637, 177] on input "**********" at bounding box center [729, 175] width 348 height 40
click at [608, 171] on input "**********" at bounding box center [729, 175] width 348 height 40
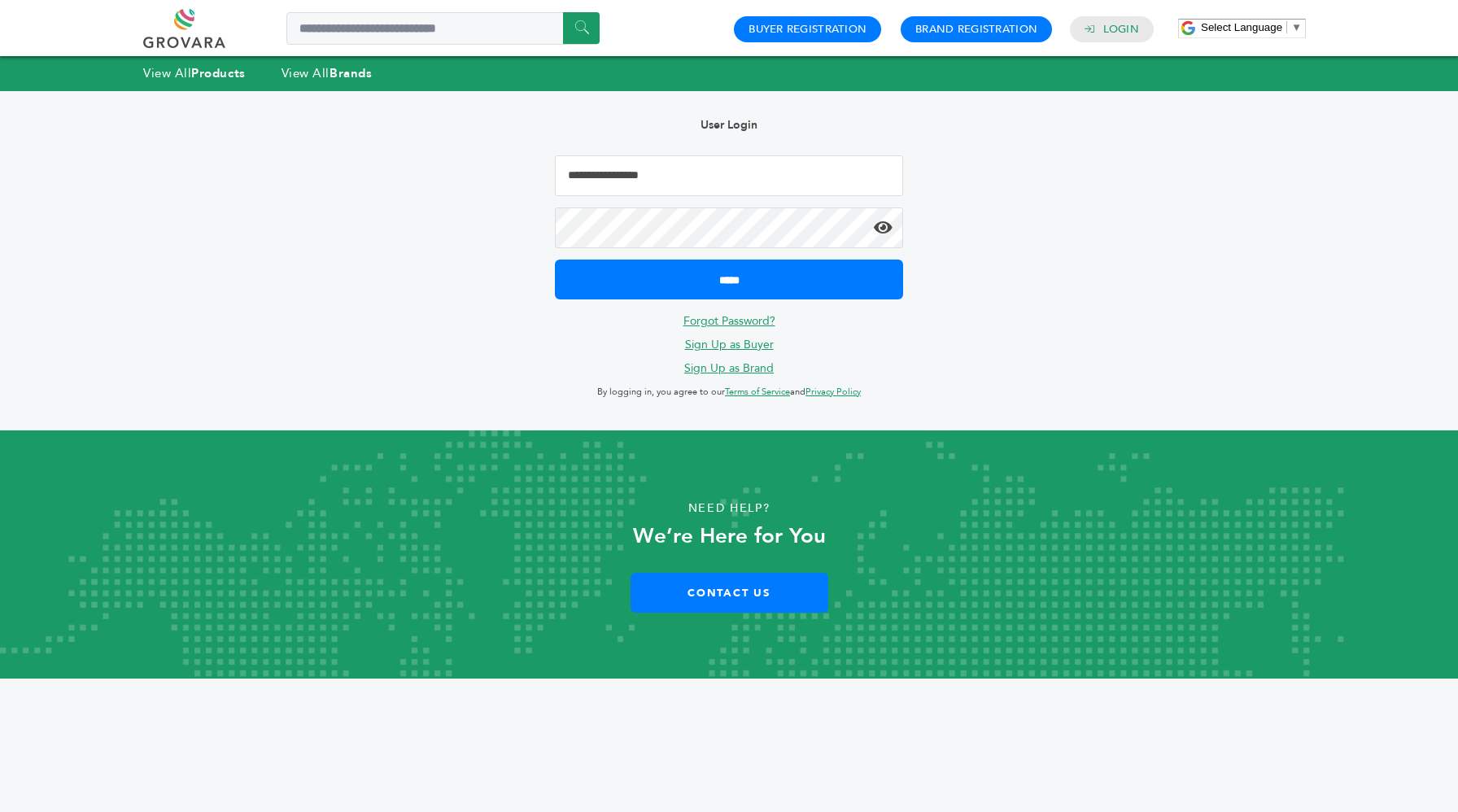
type input "**********"
click at [555, 259] on input "*****" at bounding box center [729, 279] width 348 height 39
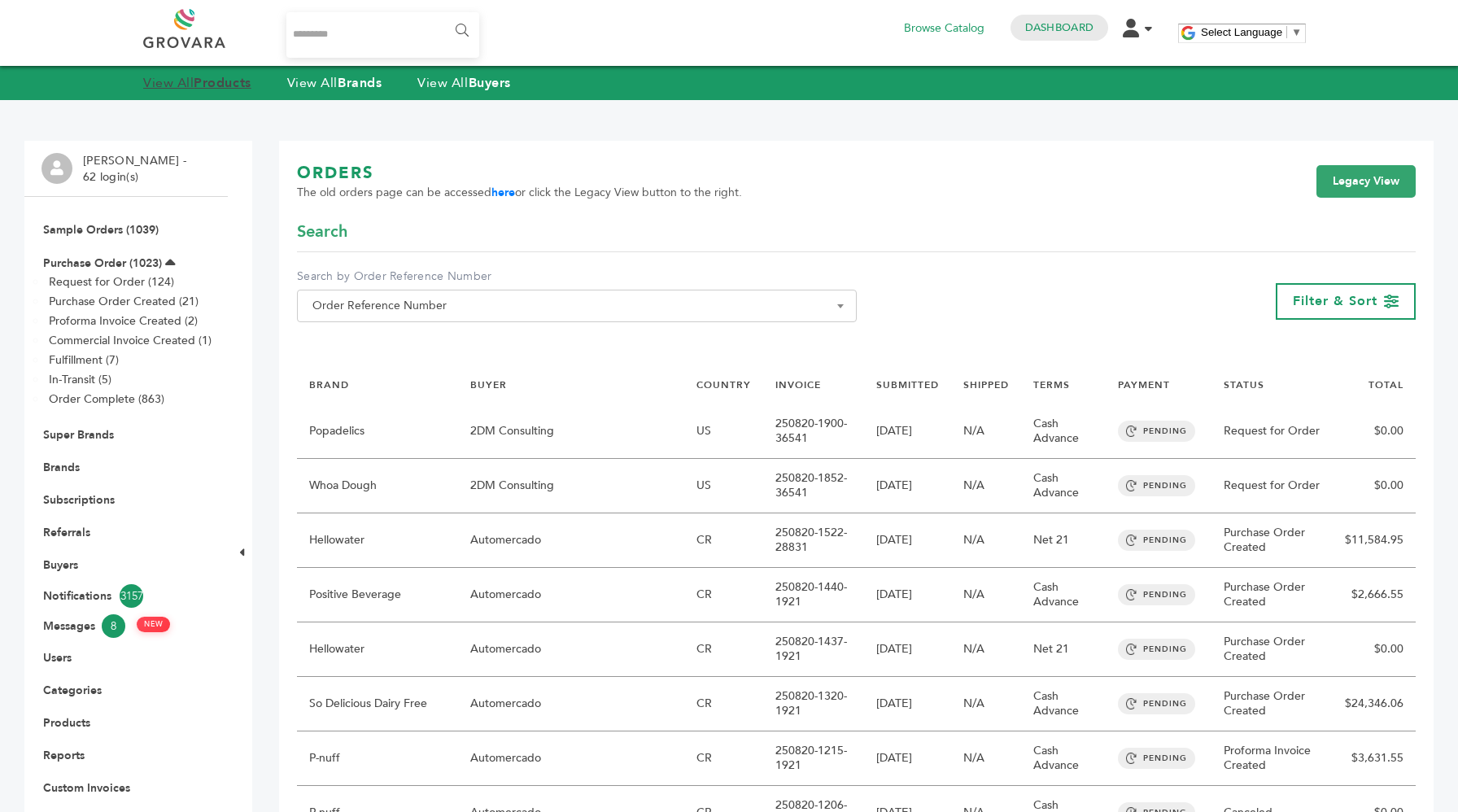
click at [233, 77] on strong "Products" at bounding box center [222, 83] width 57 height 18
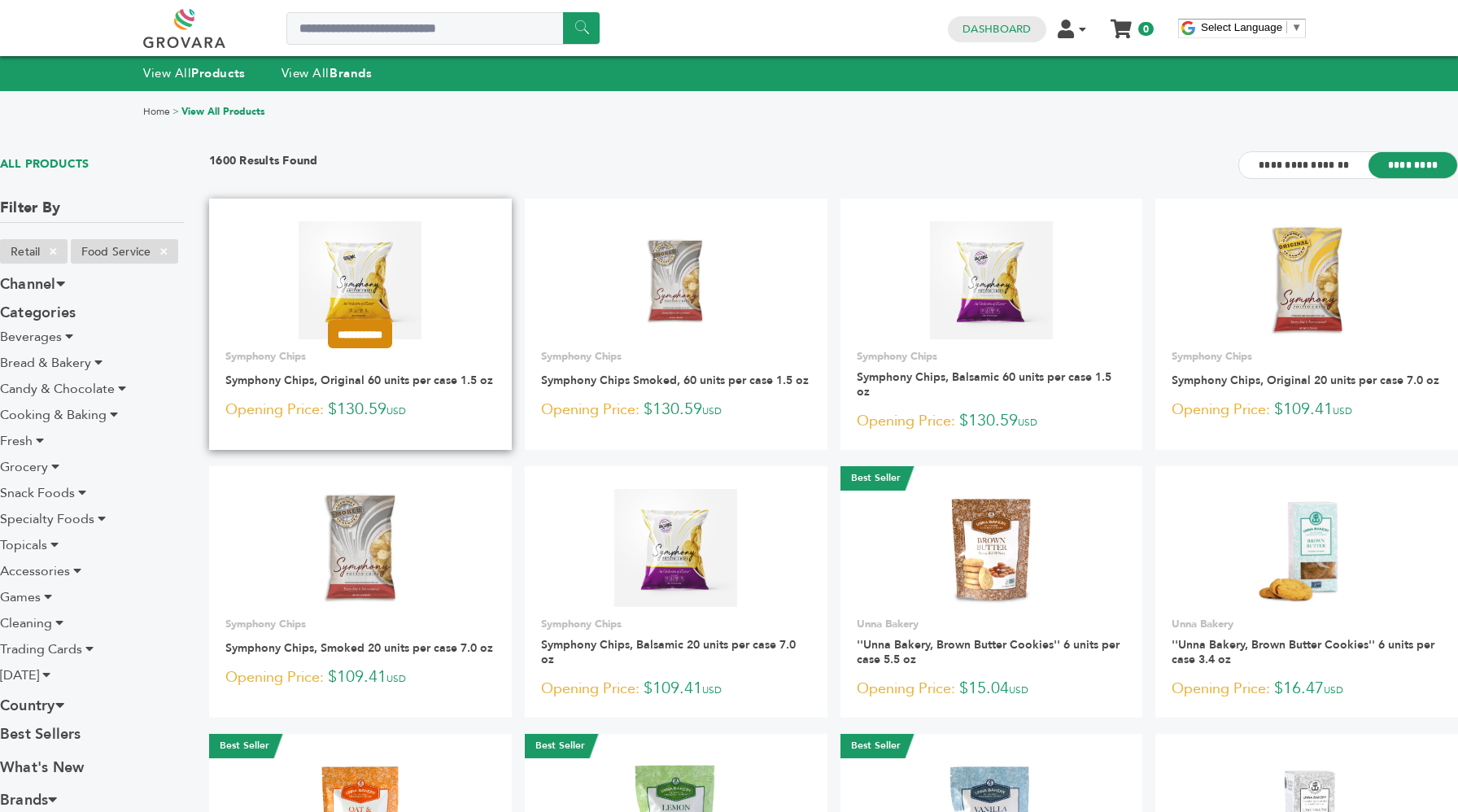
click at [392, 330] on input "**********" at bounding box center [360, 334] width 65 height 29
click at [384, 411] on input "**********" at bounding box center [360, 409] width 82 height 17
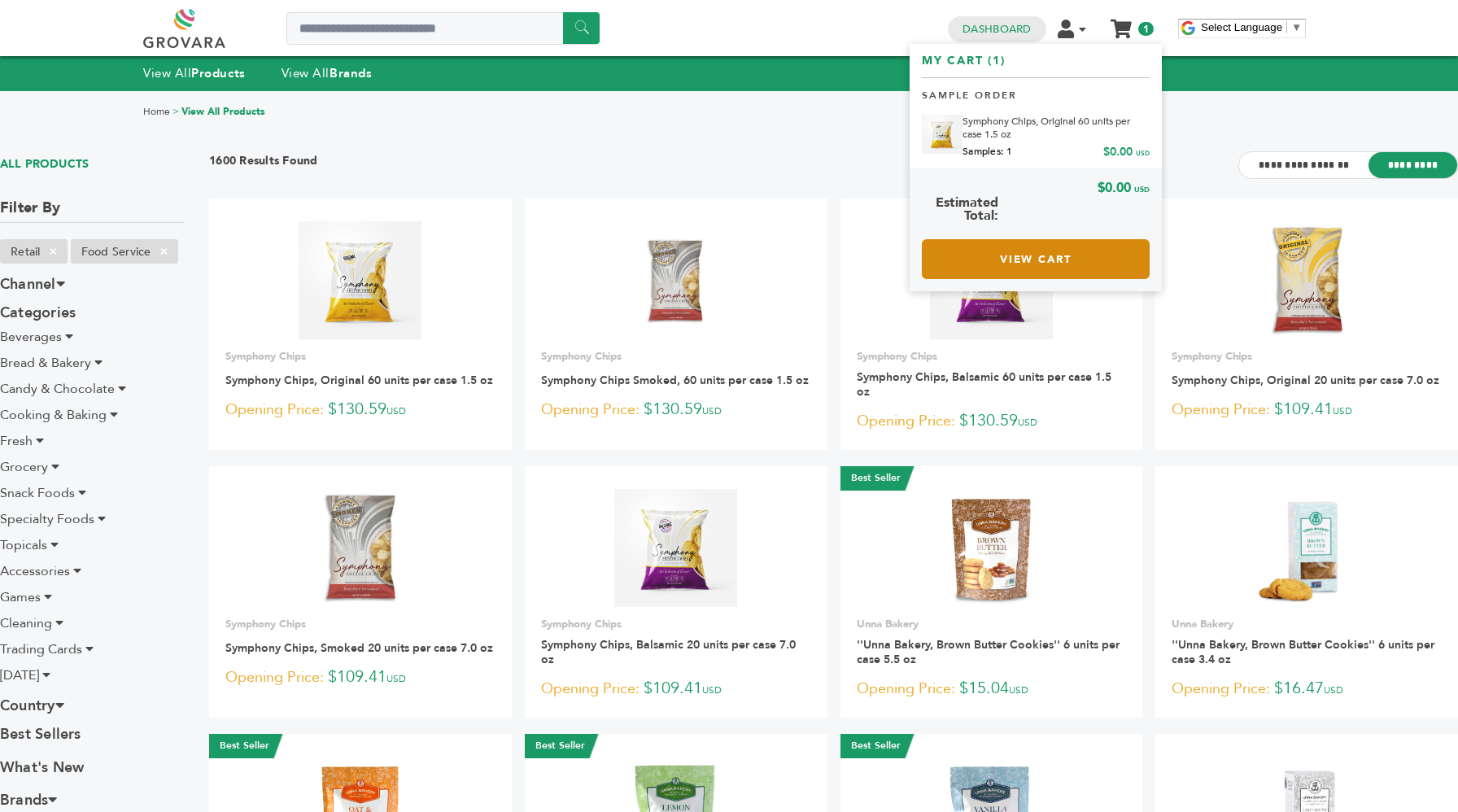
click at [1061, 249] on link "View Cart" at bounding box center [1036, 259] width 228 height 39
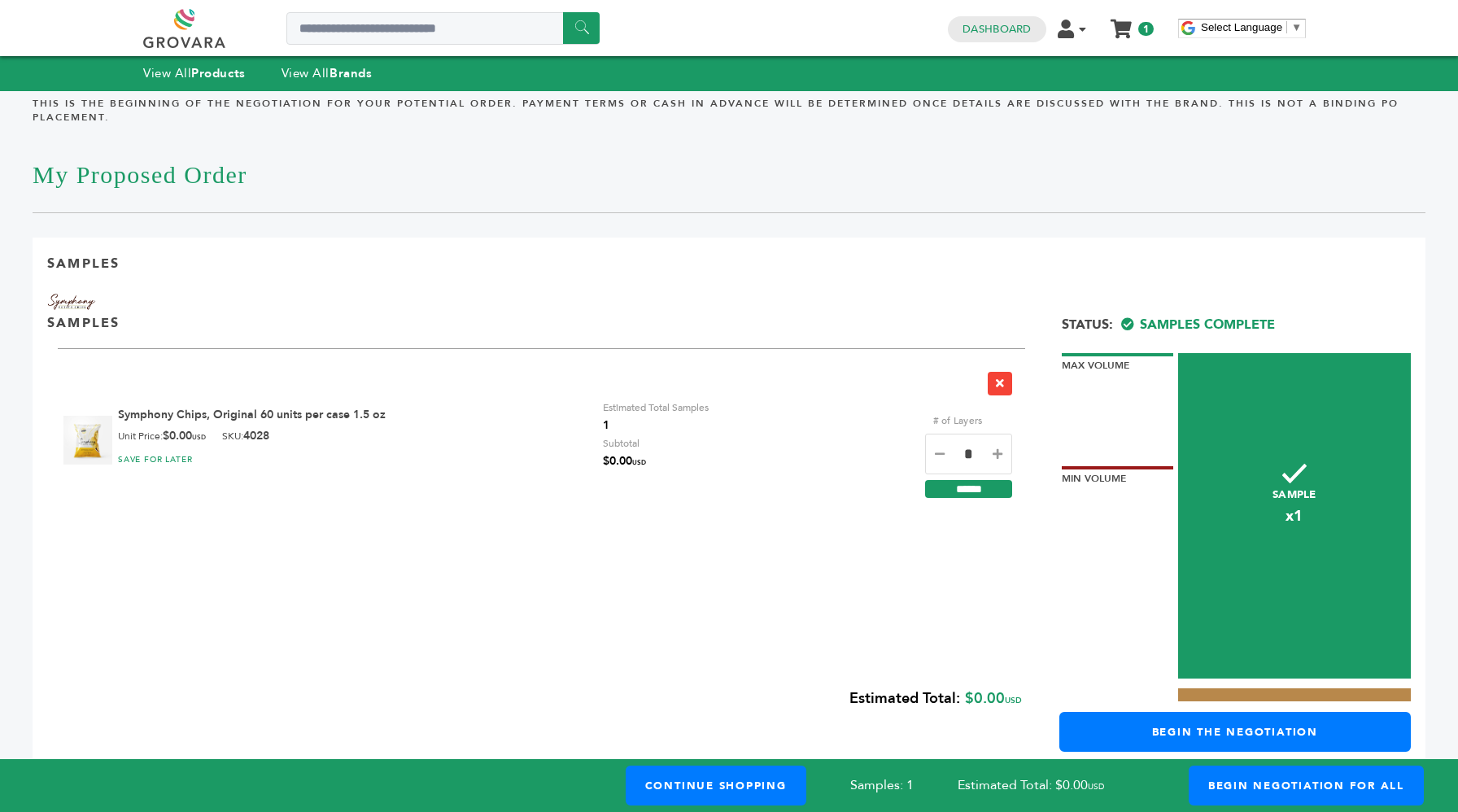
click at [972, 422] on label "# of Layers" at bounding box center [958, 421] width 66 height 18
copy div "# of Layers"
click at [228, 74] on strong "Products" at bounding box center [218, 74] width 54 height 16
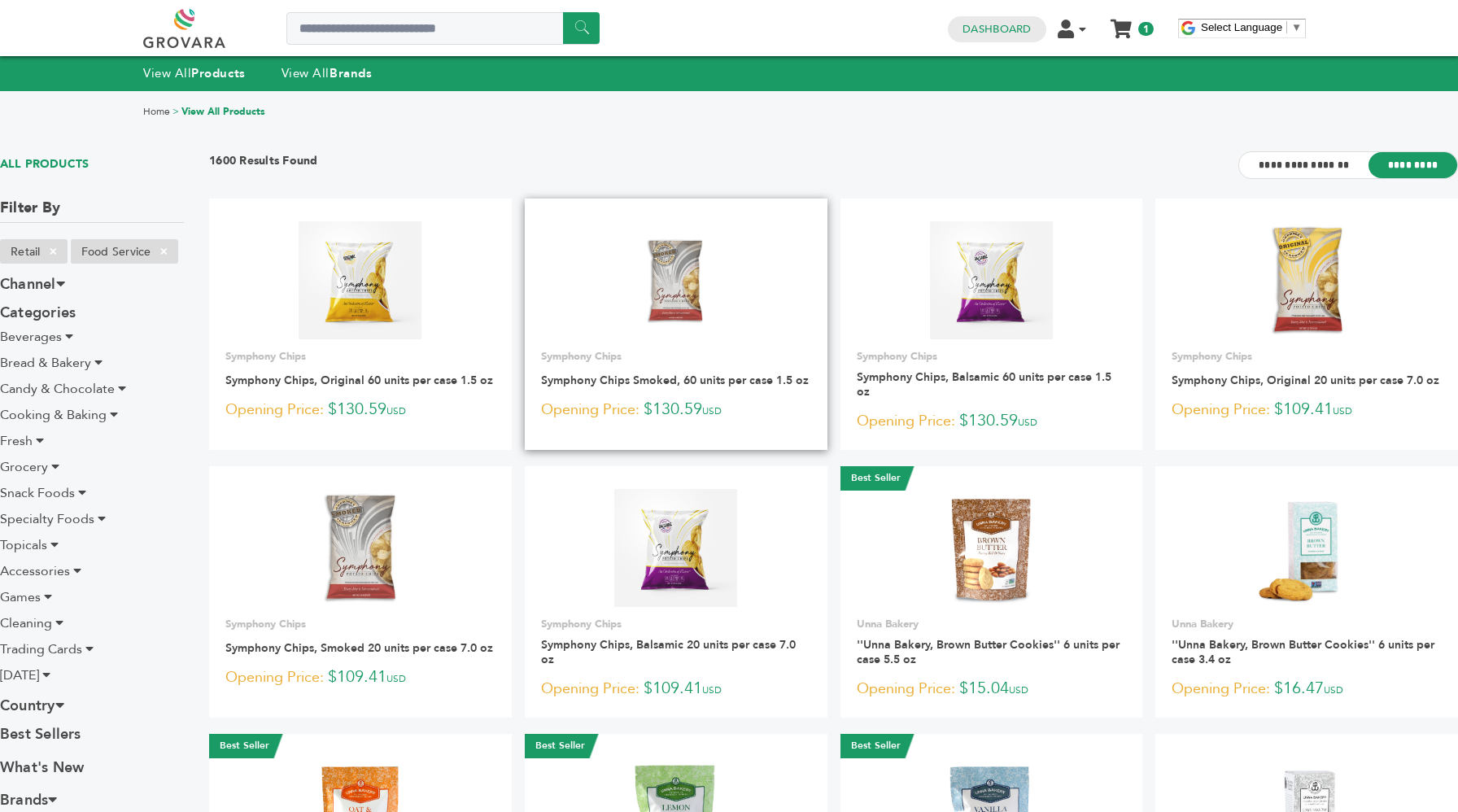
click at [762, 335] on link at bounding box center [676, 280] width 303 height 138
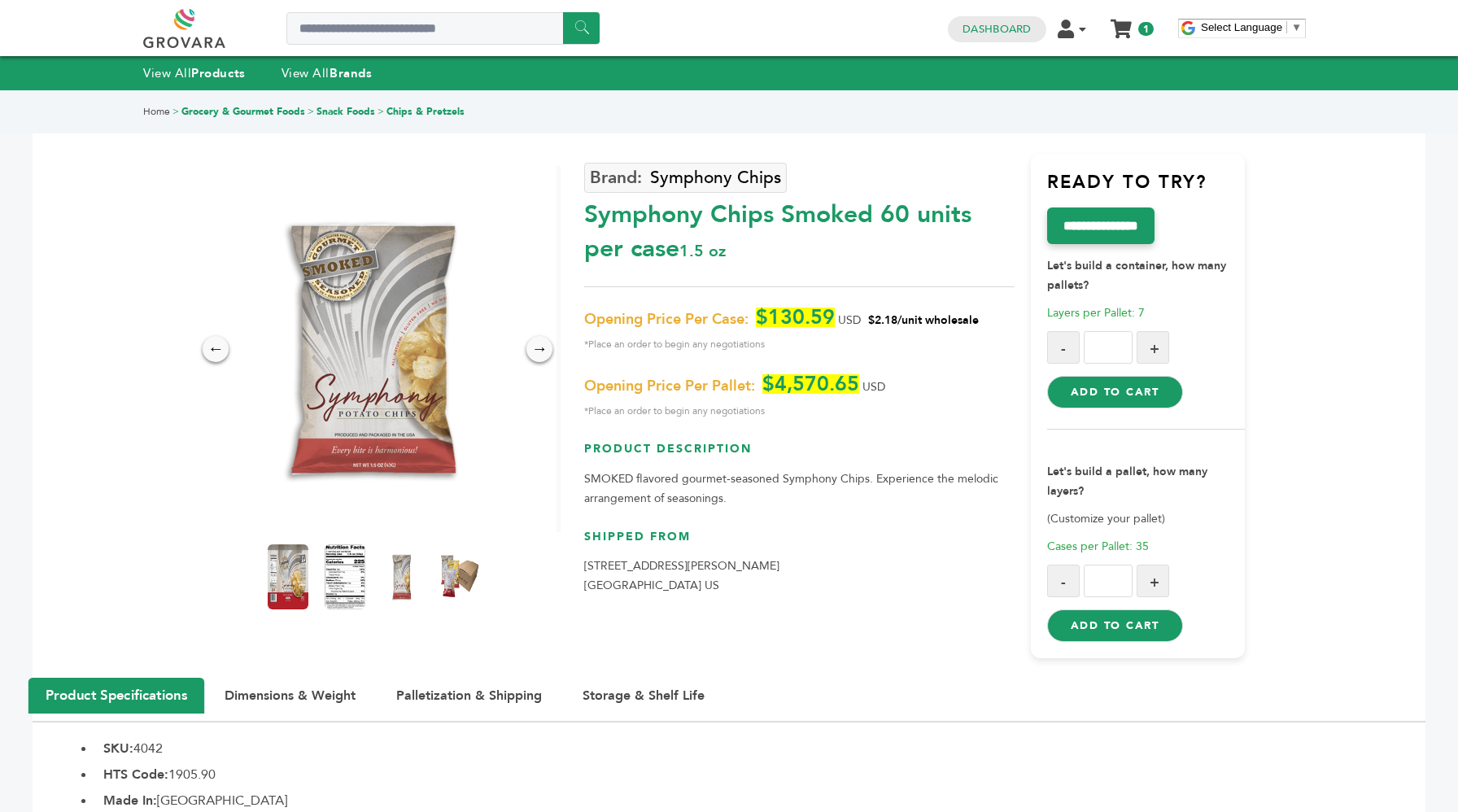
click at [1096, 397] on button "Add to Cart" at bounding box center [1115, 392] width 136 height 32
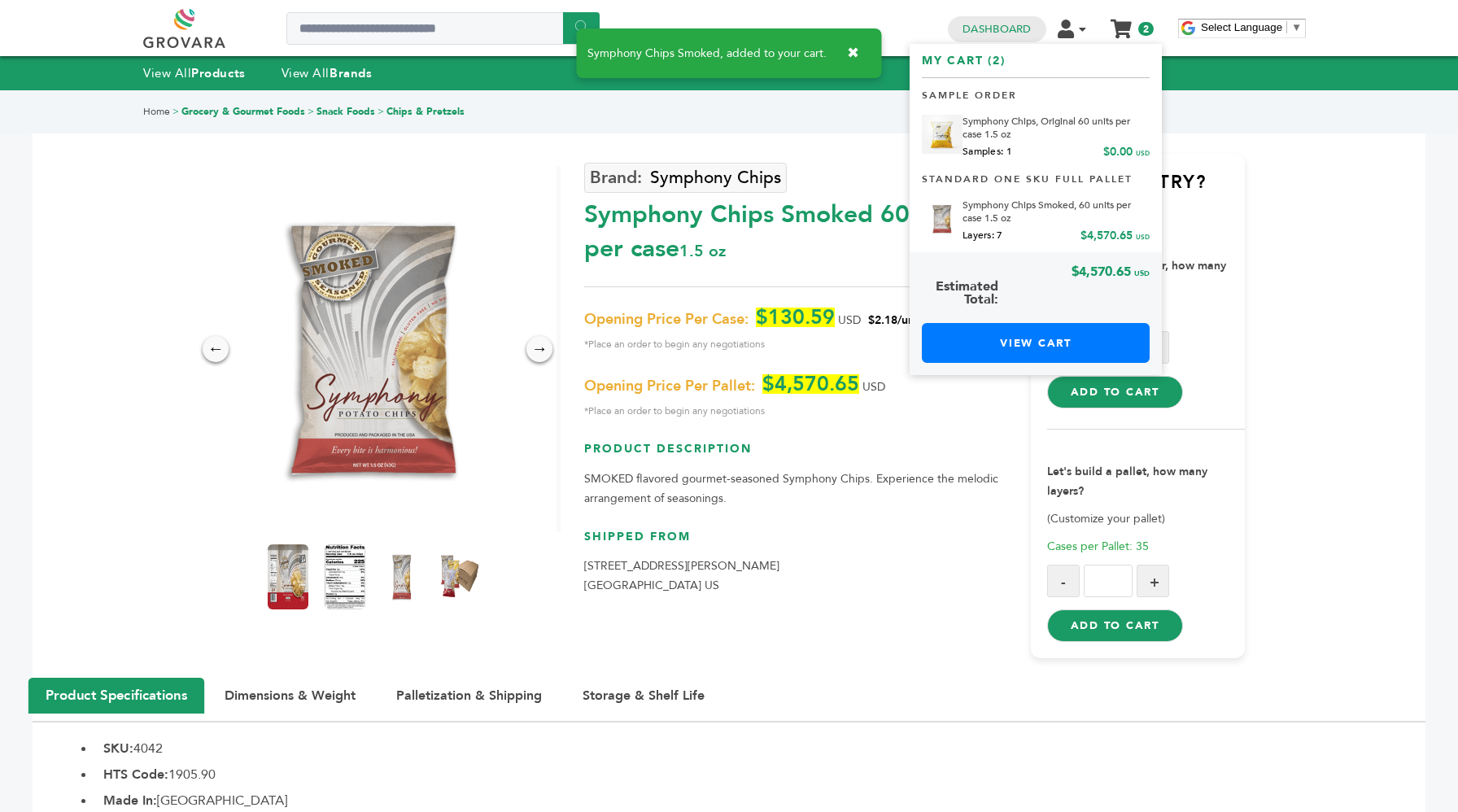
click at [1120, 31] on link "My Cart" at bounding box center [1121, 22] width 19 height 17
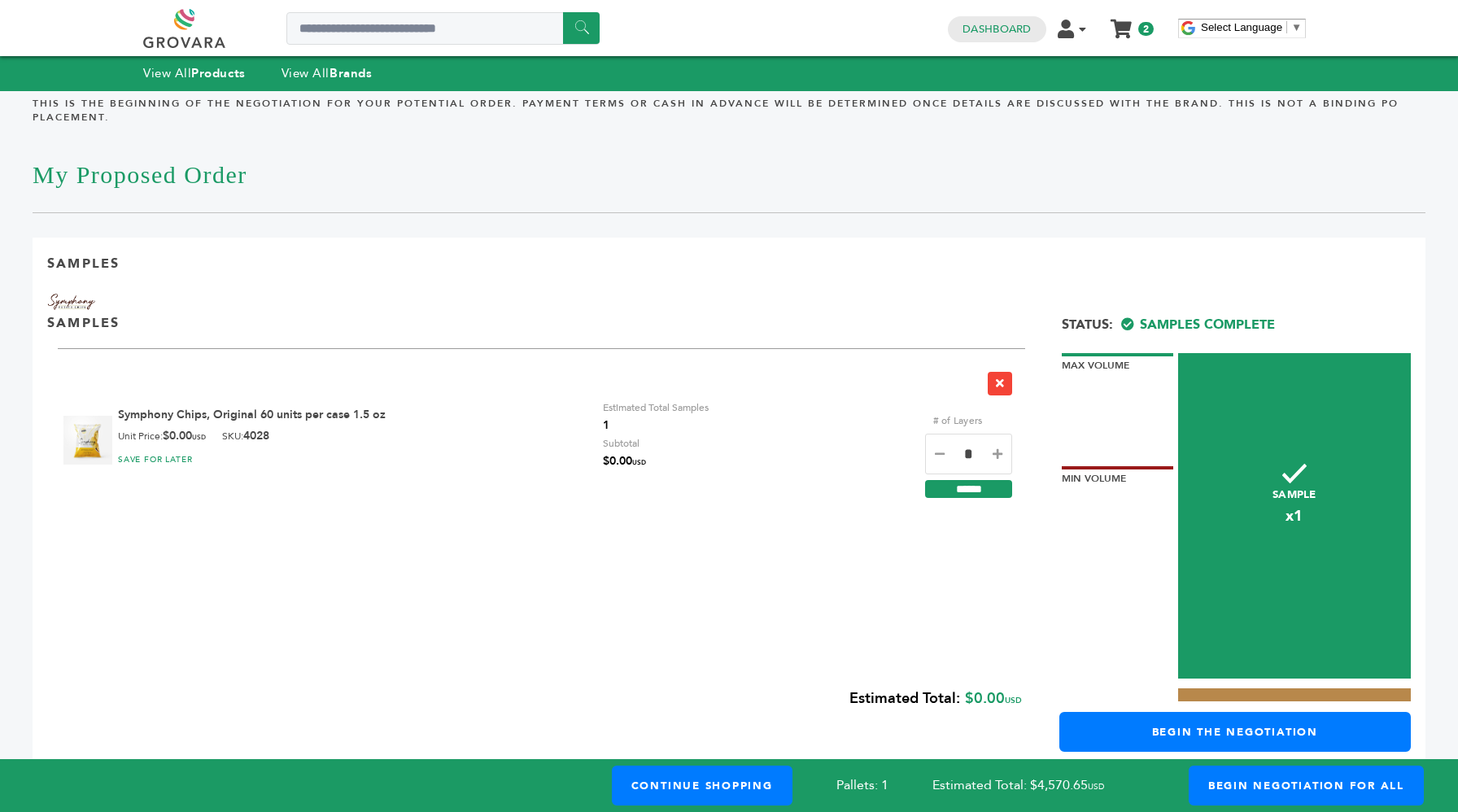
click at [999, 423] on div "# of Layers" at bounding box center [969, 416] width 87 height 26
copy div "# of Layers"
